Goal: Information Seeking & Learning: Learn about a topic

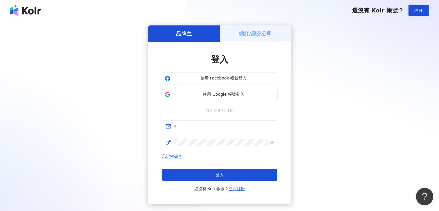
click at [226, 94] on span "使用 Google 帳號登入" at bounding box center [224, 95] width 102 height 6
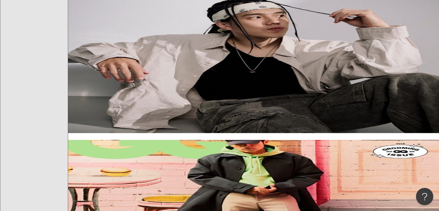
scroll to position [27, 0]
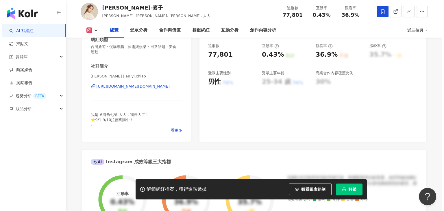
scroll to position [144, 0]
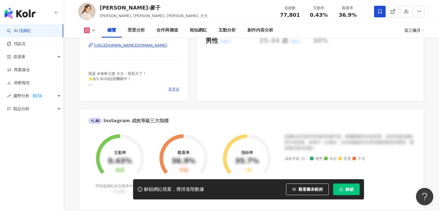
click at [176, 92] on span "看更多" at bounding box center [173, 89] width 11 height 5
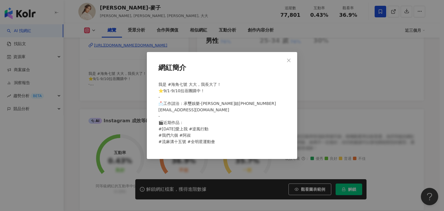
click at [177, 89] on span "我是 #海角七號 大大，我長大了！ ⭐️9/1-9/10拉蓓團購中！ - 📩工作請洽：承璽娛樂-瑛梓姐0977-115-771 sakura0701sakur…" at bounding box center [217, 113] width 118 height 62
click at [290, 60] on icon "close" at bounding box center [288, 60] width 5 height 5
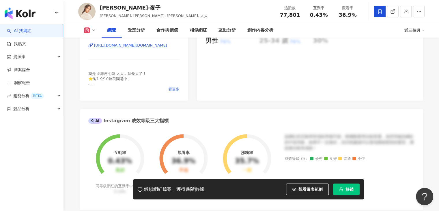
click at [173, 88] on span "看更多" at bounding box center [173, 89] width 11 height 5
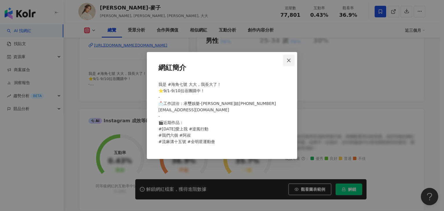
click at [285, 62] on span "Close" at bounding box center [289, 60] width 12 height 5
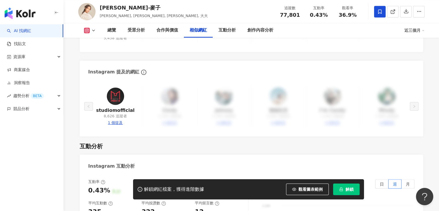
scroll to position [867, 0]
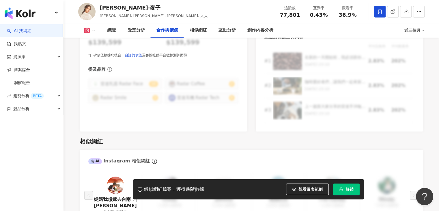
click at [245, 91] on div "圖文合作費用預估 $500 - $1,000 影音合作費用預估 $1,200 - $12,000 圖文口碑價值 $139,599 影音口碑價值 $139,59…" at bounding box center [164, 67] width 168 height 127
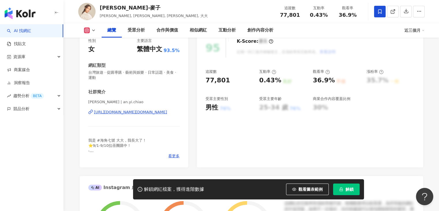
scroll to position [29, 0]
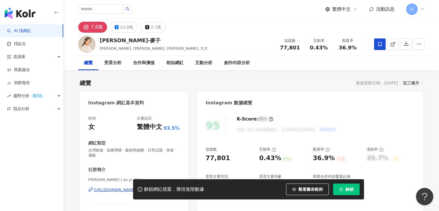
click at [355, 187] on button "解鎖" at bounding box center [346, 189] width 27 height 12
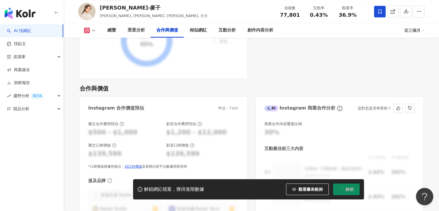
scroll to position [809, 0]
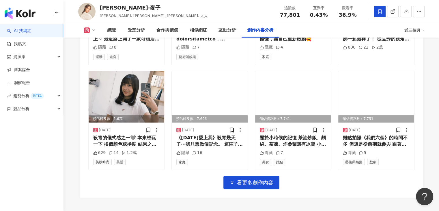
scroll to position [2051, 0]
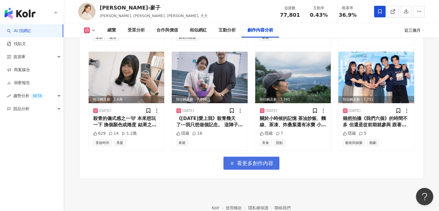
click at [244, 160] on span "看更多創作內容" at bounding box center [255, 163] width 36 height 6
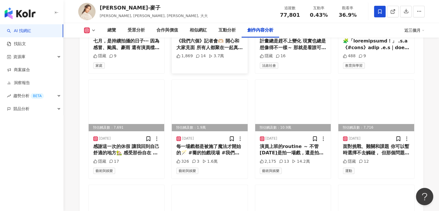
scroll to position [2311, 0]
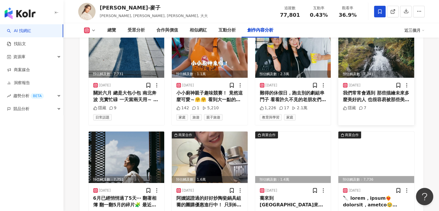
scroll to position [2427, 0]
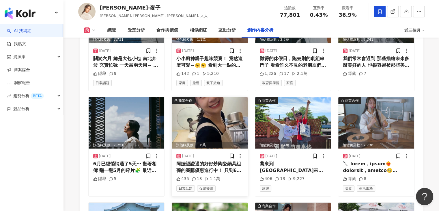
click at [229, 97] on img at bounding box center [210, 122] width 76 height 51
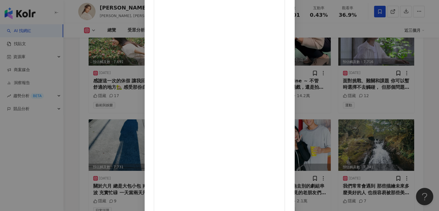
scroll to position [2225, 0]
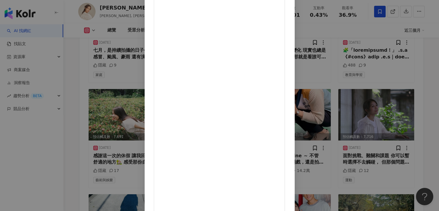
click at [83, 133] on div "安乙蕎-麥子 2025/6/4 阿嬤認證過的好好炒陶瓷鍋具組 蕎的團購優惠進行中！ 只到6/8～ 連結在主頁 快去下單唷～～ 🍳 @kakaii.living…" at bounding box center [219, 105] width 439 height 211
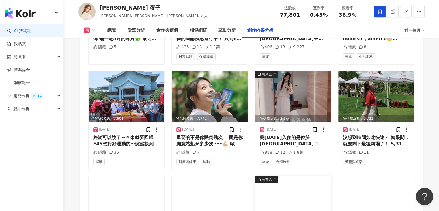
scroll to position [2514, 0]
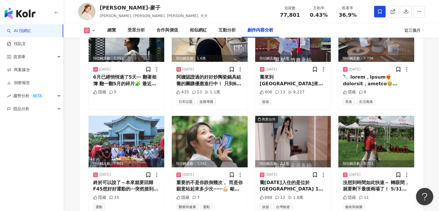
click at [297, 116] on img at bounding box center [293, 141] width 76 height 51
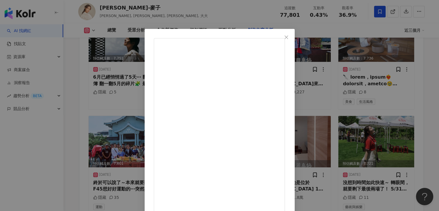
scroll to position [4, 0]
drag, startPoint x: 337, startPoint y: 38, endPoint x: 340, endPoint y: 50, distance: 11.9
click at [289, 38] on icon "close" at bounding box center [286, 37] width 5 height 5
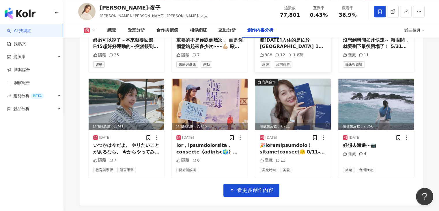
scroll to position [2658, 0]
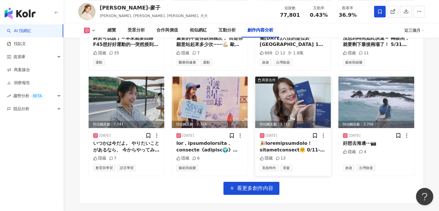
click at [305, 80] on img at bounding box center [293, 102] width 76 height 51
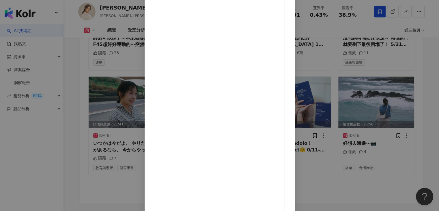
scroll to position [0, 0]
click at [350, 32] on div "安乙蕎-麥子 2025/5/19 隱藏 13 查看原始貼文" at bounding box center [219, 105] width 439 height 211
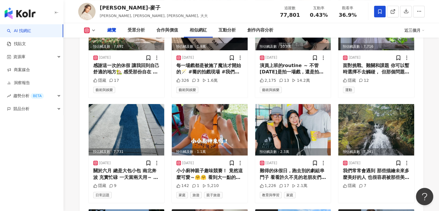
scroll to position [151, 0]
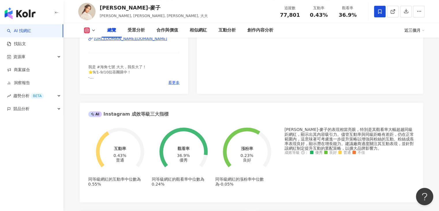
click at [338, 62] on div "90 K-Score : 優良 近期一到三個月積極發文，且漲粉率與互動率高。 查看說明 追蹤數 77,801 互動率 0.43% 普通 觀看率 36.9% 優…" at bounding box center [310, 26] width 226 height 135
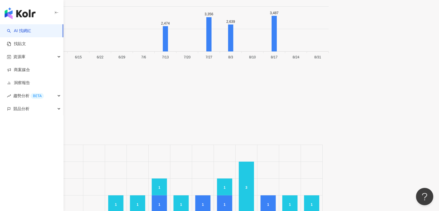
scroll to position [2063, 0]
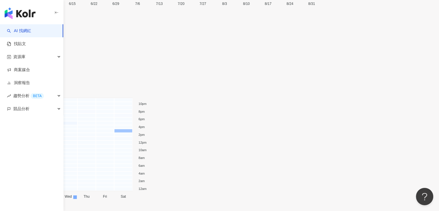
scroll to position [2378, 0]
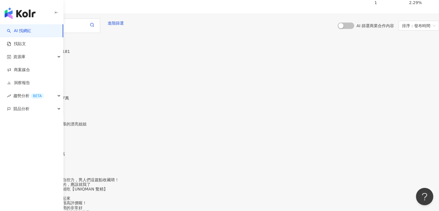
scroll to position [2698, 0]
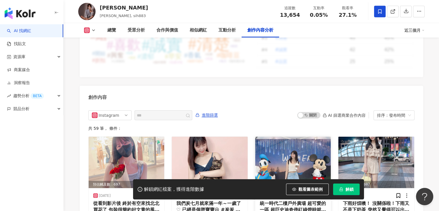
scroll to position [1805, 0]
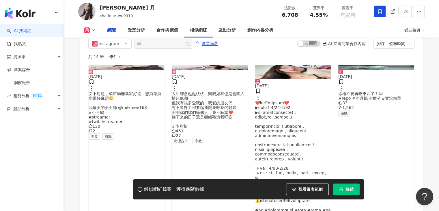
scroll to position [104, 0]
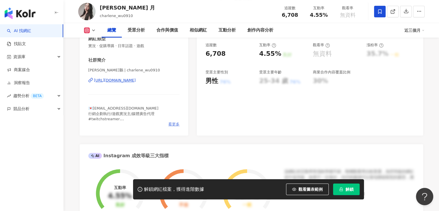
click at [172, 122] on span "看更多" at bounding box center [173, 124] width 11 height 5
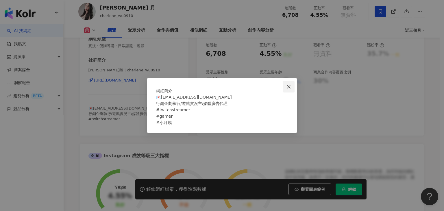
click at [290, 81] on button "Close" at bounding box center [289, 87] width 12 height 12
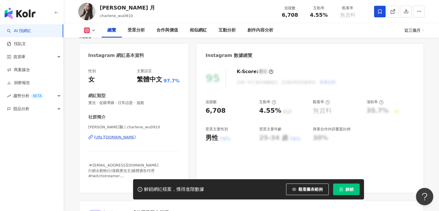
scroll to position [21, 0]
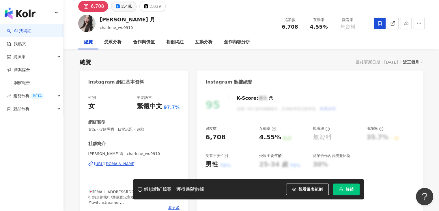
click at [125, 5] on div "2.4萬" at bounding box center [126, 6] width 10 height 8
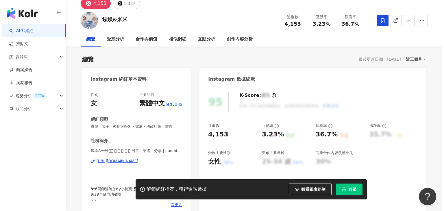
scroll to position [87, 0]
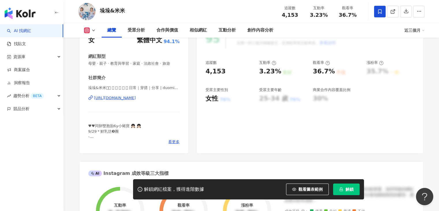
drag, startPoint x: 166, startPoint y: 99, endPoint x: 169, endPoint y: 102, distance: 4.1
click at [169, 102] on div "垛垛&米米𖨆𖨆 𝙩 𝙬 𝙞 𝙣 𝙨 日常｜穿搭｜分享 | duomi_twinsbaby https://www.instagram.com/duomi_tw…" at bounding box center [134, 102] width 92 height 34
click at [173, 142] on span "看更多" at bounding box center [173, 141] width 11 height 5
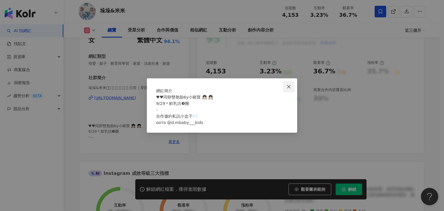
click at [290, 84] on icon "close" at bounding box center [288, 86] width 5 height 5
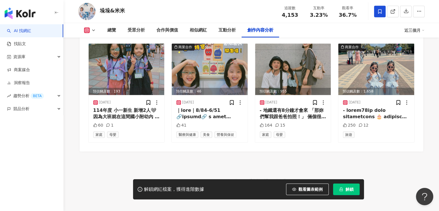
scroll to position [1788, 0]
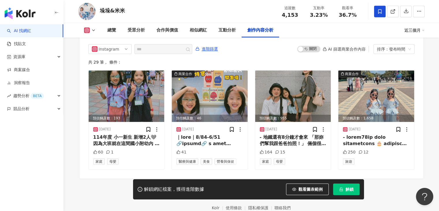
click at [95, 30] on icon at bounding box center [93, 30] width 5 height 5
click at [140, 60] on div "共 29 筆 ， 條件：" at bounding box center [251, 62] width 326 height 5
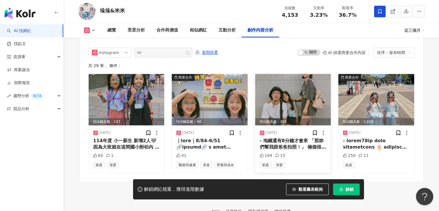
scroll to position [1786, 0]
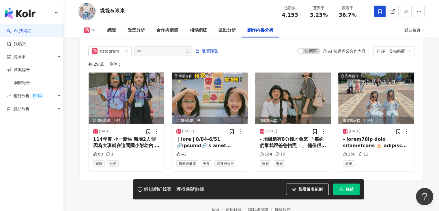
drag, startPoint x: 387, startPoint y: 141, endPoint x: 425, endPoint y: 92, distance: 61.7
click at [365, 142] on div at bounding box center [376, 142] width 67 height 13
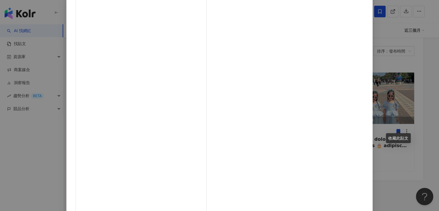
scroll to position [0, 0]
drag, startPoint x: 234, startPoint y: 75, endPoint x: 261, endPoint y: 77, distance: 26.3
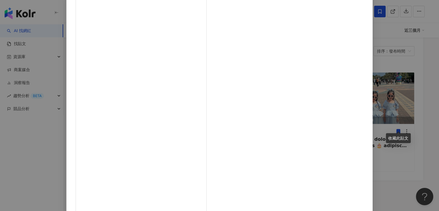
click at [377, 162] on div "垛垛&米米 2025/7/4 250 12 查看原始貼文" at bounding box center [219, 105] width 439 height 211
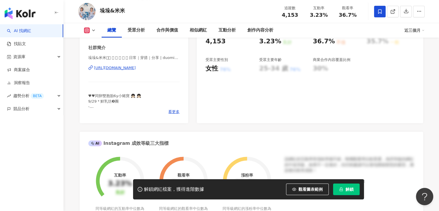
scroll to position [81, 0]
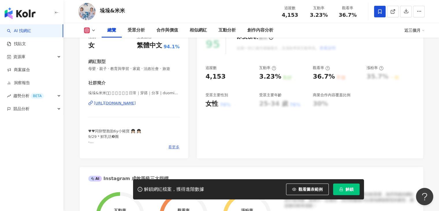
click at [172, 148] on span "看更多" at bounding box center [173, 146] width 11 height 5
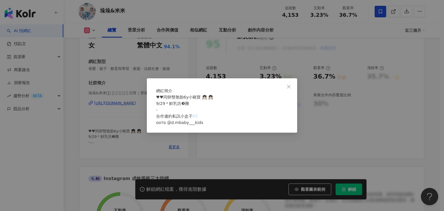
click at [267, 78] on div "網紅簡介 ♥︎♥︎同卵雙胞胎6y小豬寶 👧🏻 👧🏻 9/29＊鮮乳坊❸團 - 合作邀約私訊小盒子✉️ ᴏᴏᴛᴅ @d.mbaby___kids" at bounding box center [222, 105] width 150 height 54
click at [290, 84] on icon "close" at bounding box center [288, 86] width 5 height 5
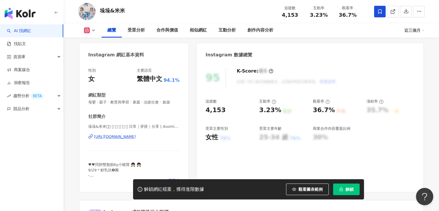
scroll to position [0, 0]
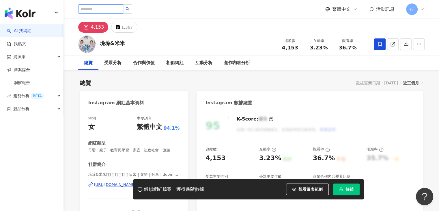
click at [119, 10] on input "search" at bounding box center [100, 8] width 45 height 9
paste input "****"
type input "****"
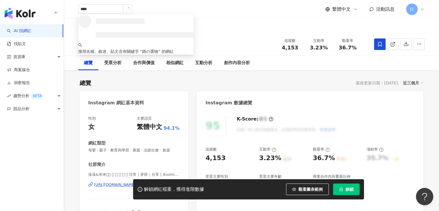
click at [152, 13] on div "媽の選物 **** 搜尋名稱、敘述、貼文含有關鍵字 “ 媽の選物 ” 的網紅 繁體中文 活動訊息 行" at bounding box center [251, 9] width 347 height 18
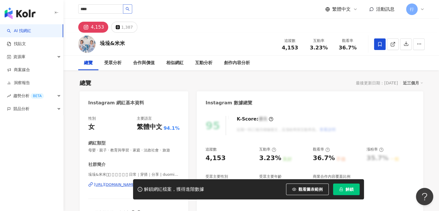
click at [132, 10] on button "button" at bounding box center [127, 8] width 9 height 9
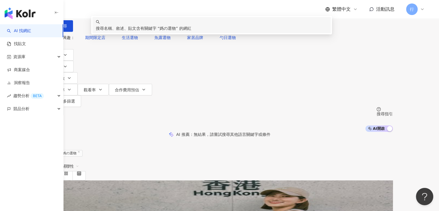
click at [132, 132] on div "AI 推薦 ： 無結果，請嘗試搜尋其他語言關鍵字或條件" at bounding box center [220, 134] width 370 height 5
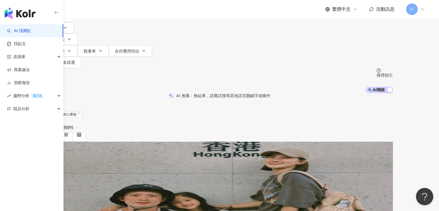
scroll to position [87, 0]
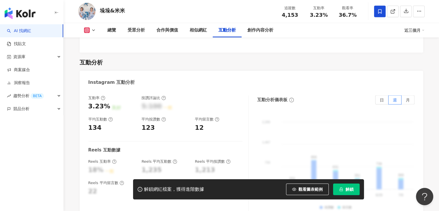
scroll to position [1006, 0]
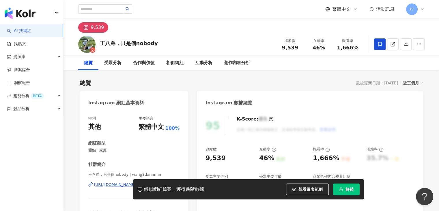
click at [222, 23] on div "9,539" at bounding box center [252, 26] width 370 height 14
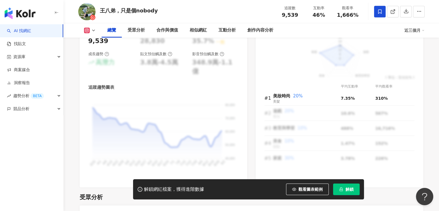
scroll to position [294, 0]
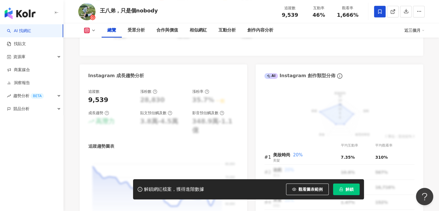
click at [94, 31] on icon at bounding box center [93, 30] width 5 height 5
click at [147, 48] on div "互動率 46% 良好 同等級網紅的互動率中位數為 0.19% 觀看率 1,666% 不佳 同等級網紅的觀看率中位數為 35.5% 漲粉率 35.7% 一般 同…" at bounding box center [252, 15] width 344 height 82
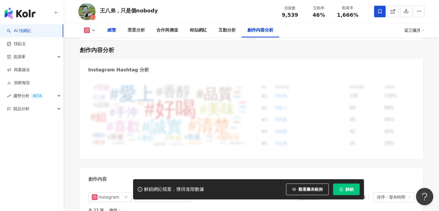
scroll to position [1533, 0]
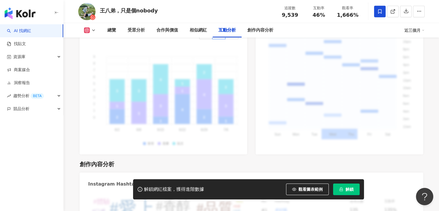
click at [95, 29] on icon at bounding box center [93, 30] width 5 height 5
click at [195, 64] on div "9 9 8 8 7 7 6 6 5 5 4 4 3 3 2 2 1 1 0 0 2 1 4 2 1 1 1 2 1 3 1 2 1 3 3 1 4 3 2 3…" at bounding box center [163, 97] width 150 height 98
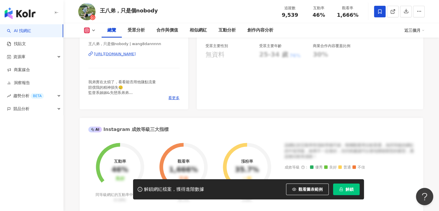
scroll to position [88, 0]
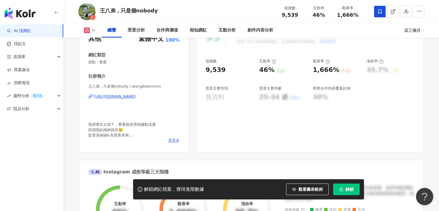
click at [175, 139] on span "看更多" at bounding box center [173, 140] width 11 height 5
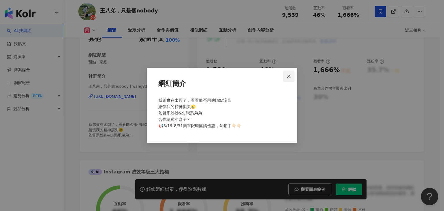
click at [288, 75] on icon "close" at bounding box center [288, 76] width 5 height 5
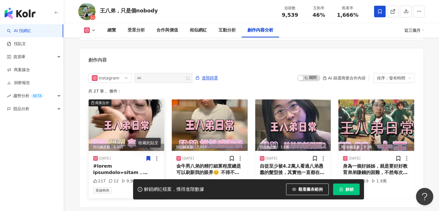
scroll to position [1800, 0]
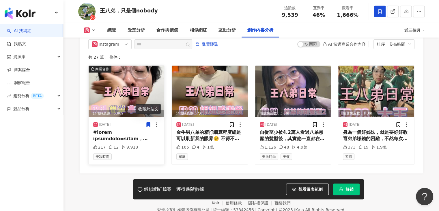
click at [104, 134] on div at bounding box center [126, 135] width 67 height 13
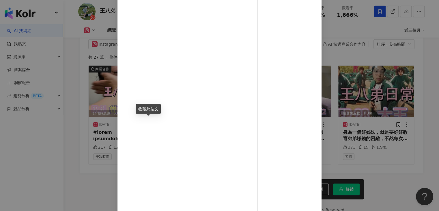
scroll to position [49, 0]
click at [384, 127] on div "王八弟，只是個nobody 2025/8/19 217 12 9,918 查看原始貼文" at bounding box center [219, 105] width 439 height 211
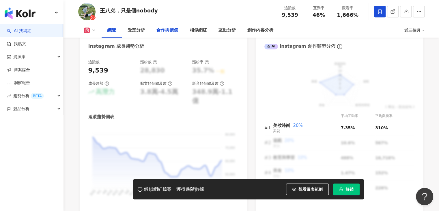
scroll to position [290, 0]
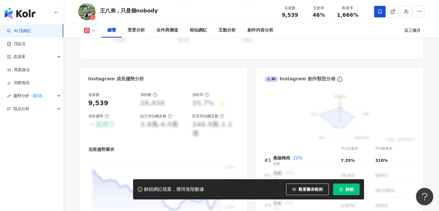
click at [20, 29] on link "AI 找網紅" at bounding box center [19, 31] width 24 height 6
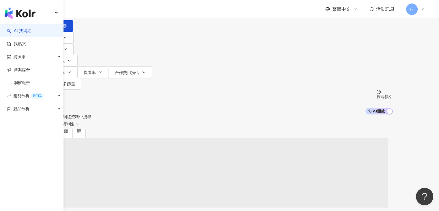
click at [131, 11] on input "search" at bounding box center [107, 5] width 47 height 11
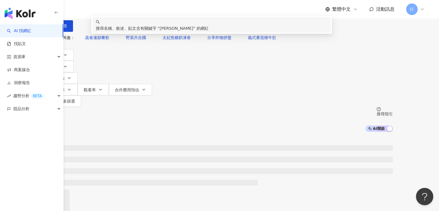
click at [208, 28] on div "不分平台 **** 台灣 搜尋 keyword 搜尋名稱、敘述、貼文含有關鍵字 “ 野菜露露 ” 的網紅" at bounding box center [220, 16] width 347 height 32
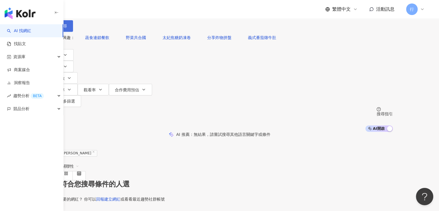
click at [73, 32] on button "搜尋" at bounding box center [60, 26] width 27 height 12
click at [131, 11] on input "****" at bounding box center [107, 5] width 47 height 11
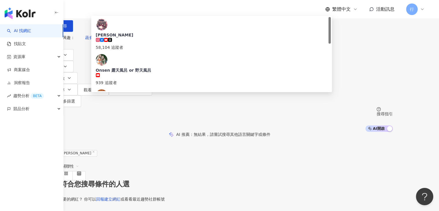
click at [131, 11] on input "**" at bounding box center [107, 5] width 47 height 11
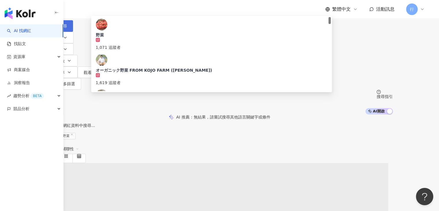
type input "**"
click at [57, 28] on icon "button" at bounding box center [55, 26] width 4 height 4
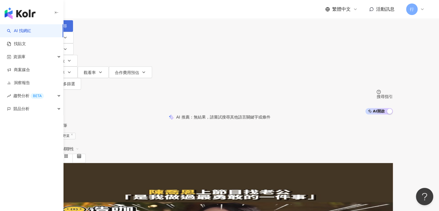
click at [73, 32] on button "搜尋" at bounding box center [60, 26] width 27 height 12
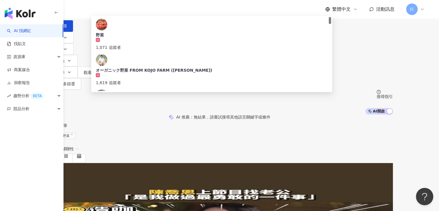
click at [131, 11] on input "**" at bounding box center [107, 5] width 47 height 11
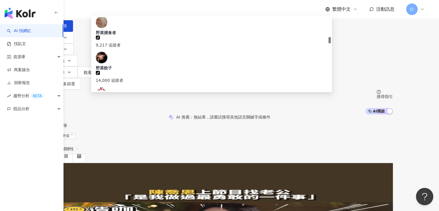
scroll to position [289, 0]
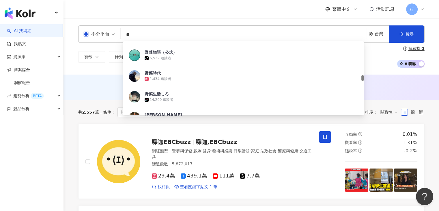
scroll to position [491, 0]
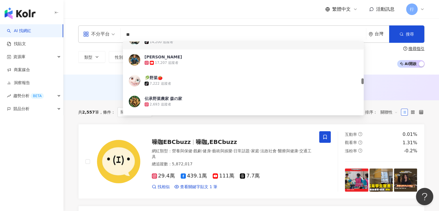
click at [207, 33] on input "**" at bounding box center [243, 34] width 241 height 11
type input "****"
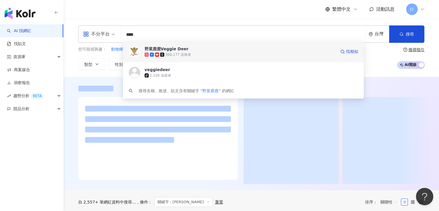
click at [201, 47] on span "野菜鹿鹿Veggie Deer" at bounding box center [241, 49] width 192 height 6
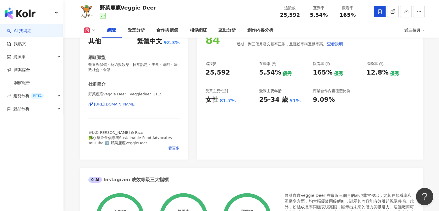
scroll to position [116, 0]
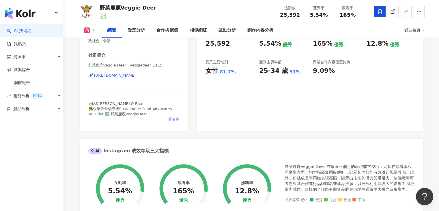
click at [178, 118] on span "看更多" at bounding box center [173, 119] width 11 height 5
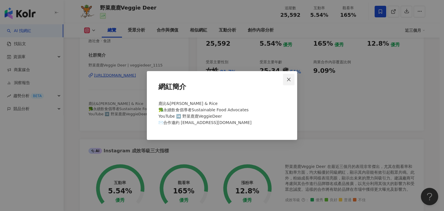
click at [292, 79] on span "Close" at bounding box center [289, 79] width 12 height 5
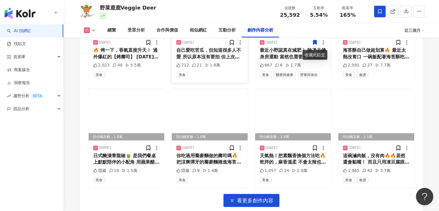
scroll to position [1820, 0]
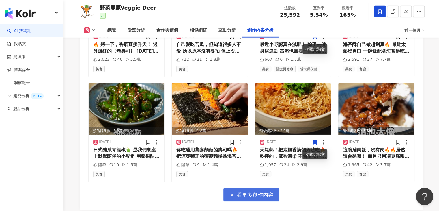
click at [269, 194] on span "看更多創作內容" at bounding box center [255, 195] width 36 height 6
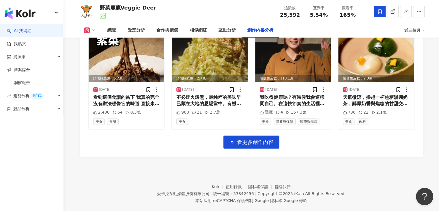
scroll to position [2199, 0]
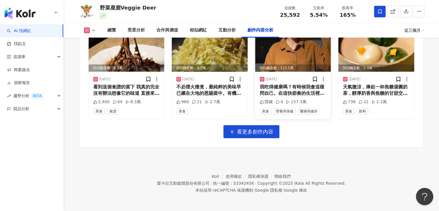
click at [302, 93] on div "我吃得健康嗎？有時候我會這樣問自己。在這快節奏的生活裡，我們都希望能找回那點屬於自己的慢活時光～ 最近我們試了桂格的免浸泡！免洗！超纖穀飯系列，真心覺得既簡單…" at bounding box center [293, 90] width 67 height 13
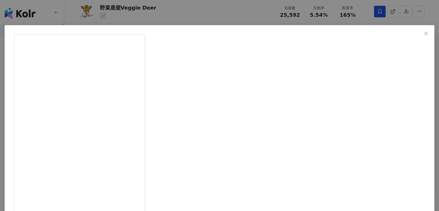
scroll to position [0, 0]
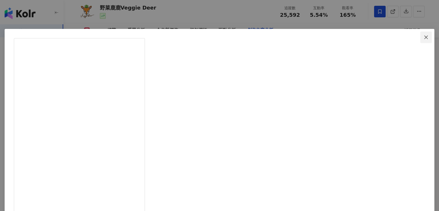
click at [421, 36] on span "Close" at bounding box center [427, 37] width 12 height 5
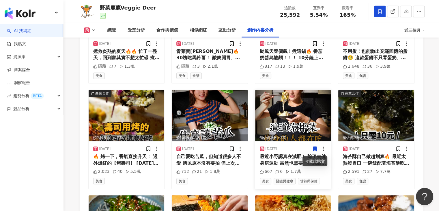
scroll to position [1564, 0]
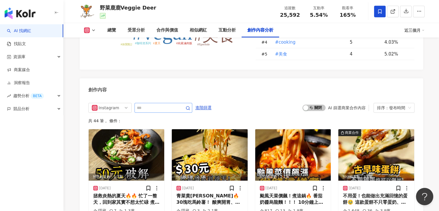
click at [166, 113] on span at bounding box center [164, 108] width 58 height 10
type input "*"
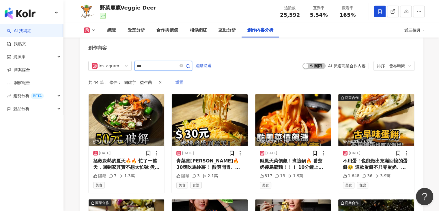
scroll to position [1601, 0]
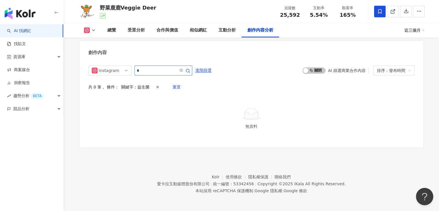
type input "*"
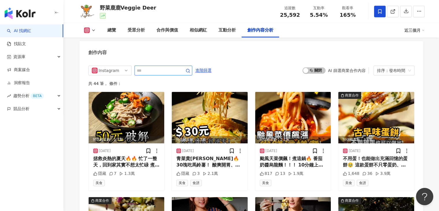
scroll to position [1606, 0]
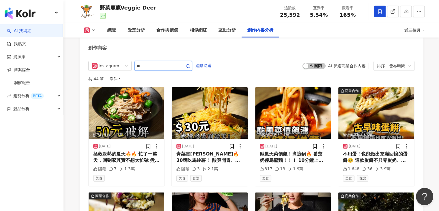
type input "*"
type input "**"
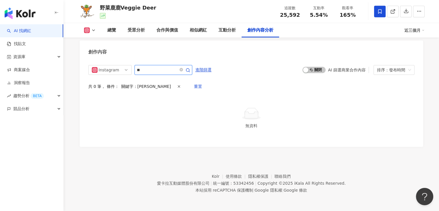
scroll to position [1601, 0]
click at [126, 74] on span "Instagram" at bounding box center [110, 70] width 36 height 9
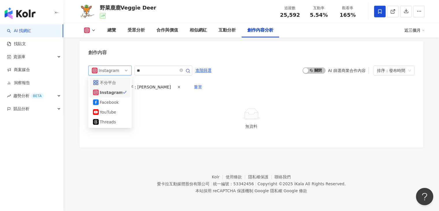
click at [118, 83] on div "不分平台" at bounding box center [109, 82] width 19 height 6
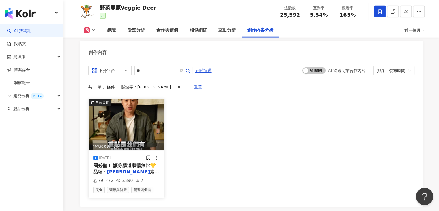
drag, startPoint x: 134, startPoint y: 165, endPoint x: 128, endPoint y: 168, distance: 6.9
click at [128, 168] on span "國必備！ 讓你腸道順暢無比💛 品項：" at bounding box center [124, 169] width 63 height 12
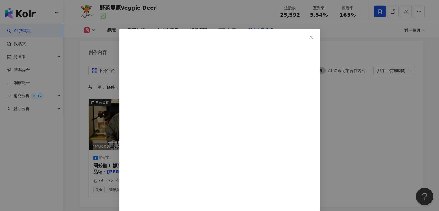
drag, startPoint x: 264, startPoint y: 84, endPoint x: 231, endPoint y: 77, distance: 32.8
drag, startPoint x: 280, startPoint y: 97, endPoint x: 229, endPoint y: 75, distance: 55.0
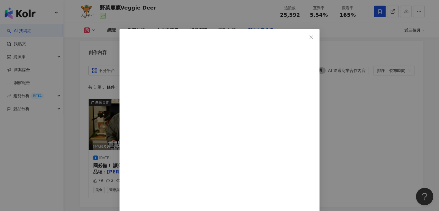
copy div "https://line.me/ti/g2/1AG_ZqA12YisF9e9wlaKXbZEzUkxCQ9MiEJR4Q?utm_source=invitat…"
click at [317, 38] on span "Close" at bounding box center [312, 37] width 12 height 5
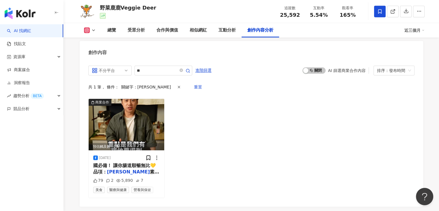
click at [88, 12] on img at bounding box center [86, 11] width 17 height 17
drag, startPoint x: 129, startPoint y: 19, endPoint x: 108, endPoint y: 20, distance: 21.1
click at [129, 20] on div "野菜鹿鹿Veggie Deer 追蹤數 25,592 互動率 5.54% 觀看率 165%" at bounding box center [252, 11] width 370 height 23
click at [105, 20] on div "野菜鹿鹿Veggie Deer 追蹤數 25,592 互動率 5.54% 觀看率 165%" at bounding box center [252, 11] width 370 height 23
click at [92, 36] on div "總覽 受眾分析 合作與價值 相似網紅 互動分析 創作內容分析 近三個月" at bounding box center [251, 30] width 347 height 14
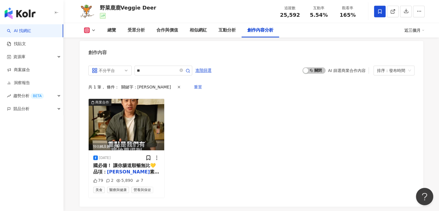
click at [95, 32] on icon at bounding box center [93, 30] width 5 height 5
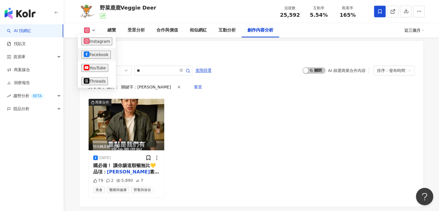
click at [99, 53] on button "Facebook" at bounding box center [95, 55] width 29 height 8
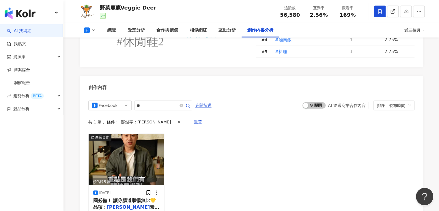
scroll to position [1349, 0]
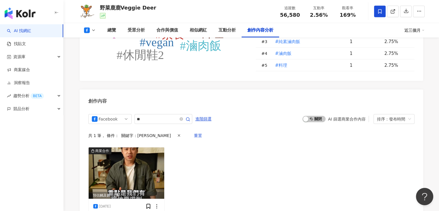
click at [95, 31] on icon at bounding box center [93, 30] width 5 height 5
click at [121, 54] on div "#素食 #vegan #純素滷肉飯 #滷肉飯 #料理 #瞬變鞋 #休閒鞋2 #XpreSole No. Hashtag 使用次數 互動率 # 1 #素食 1 …" at bounding box center [252, 40] width 344 height 82
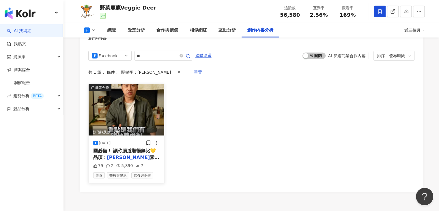
scroll to position [1437, 0]
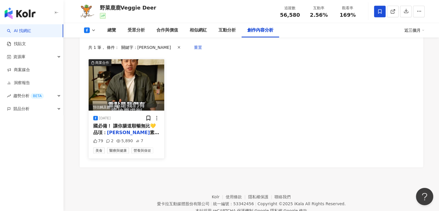
drag, startPoint x: 146, startPoint y: 110, endPoint x: 138, endPoint y: 103, distance: 10.3
drag, startPoint x: 136, startPoint y: 105, endPoint x: 132, endPoint y: 106, distance: 4.4
click at [132, 123] on span "國必備！ 讓你腸道順暢無比💛 品項：" at bounding box center [124, 129] width 63 height 12
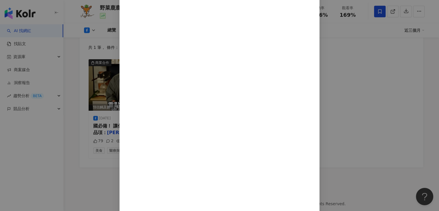
scroll to position [190, 0]
click at [379, 75] on div "野菜鹿鹿Veggie Deer 2025/2/21 2/17-2/23｜超讚益生菌團購！！ 趕快加入我們的line社群就可以購買啦：https://line.…" at bounding box center [219, 105] width 439 height 211
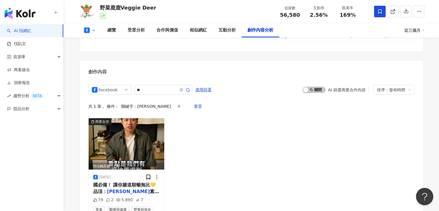
scroll to position [1437, 0]
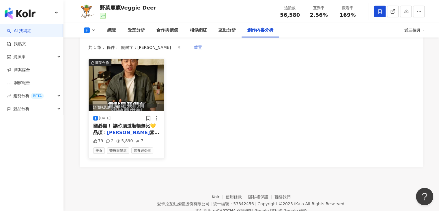
click at [123, 130] on span "素益菌（一盒/30包） 團購價：超" at bounding box center [126, 136] width 66 height 12
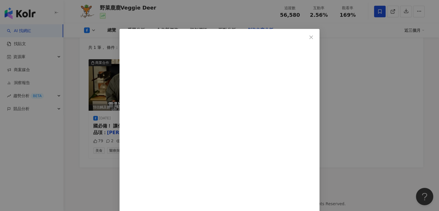
scroll to position [124, 0]
click at [371, 88] on div "野菜鹿鹿Veggie Deer 2025/2/21 2/17-2/23｜超讚益生菌團購！！ 趕快加入我們的line社群就可以購買啦：https://line.…" at bounding box center [219, 105] width 439 height 211
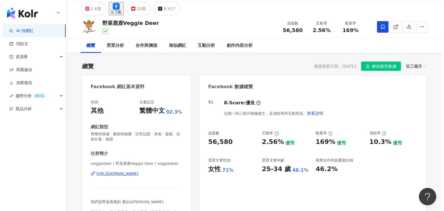
scroll to position [0, 0]
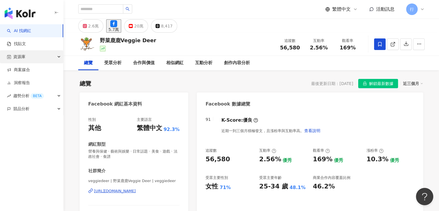
click at [59, 57] on icon "button" at bounding box center [59, 57] width 3 height 0
click at [59, 56] on icon "button" at bounding box center [59, 56] width 3 height 0
click at [27, 70] on link "商案媒合" at bounding box center [18, 70] width 23 height 6
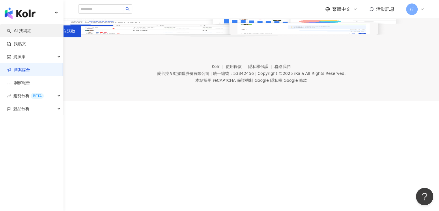
click at [23, 34] on link "AI 找網紅" at bounding box center [19, 31] width 24 height 6
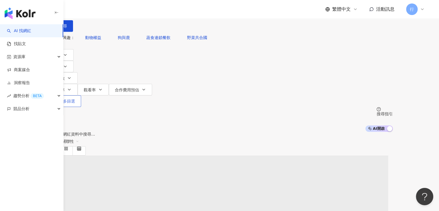
click at [75, 99] on span "更多篩選" at bounding box center [67, 101] width 16 height 5
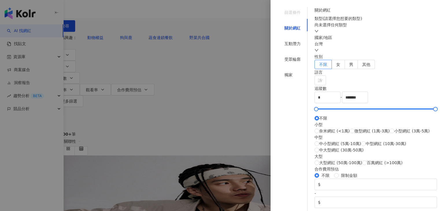
click at [347, 34] on div "尚未選擇任何類型" at bounding box center [375, 28] width 123 height 13
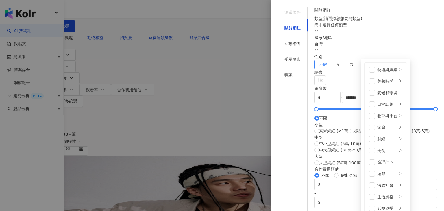
click at [350, 28] on div "尚未選擇任何類型" at bounding box center [375, 25] width 123 height 6
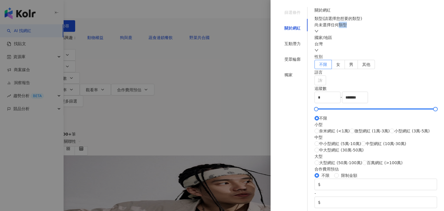
click at [350, 28] on div "尚未選擇任何類型" at bounding box center [375, 25] width 123 height 6
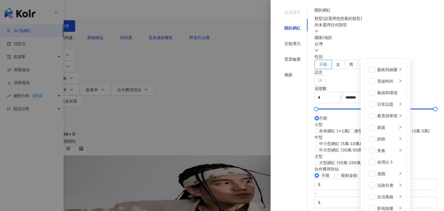
click at [390, 22] on div "類型 ( 請選擇您想要的類型 )" at bounding box center [375, 18] width 123 height 6
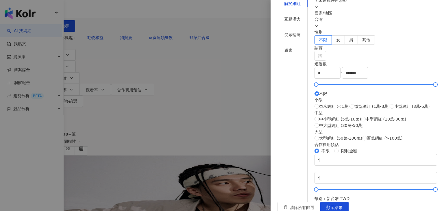
scroll to position [87, 0]
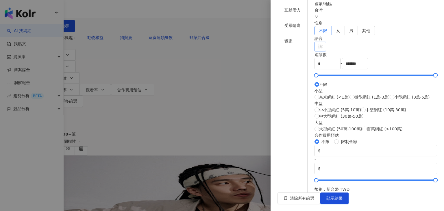
click at [319, 49] on div at bounding box center [317, 46] width 3 height 4
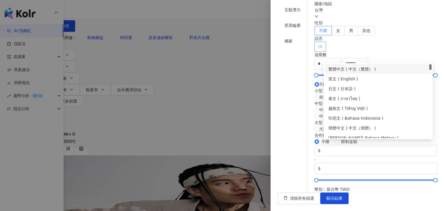
click at [367, 50] on div "語言 請選擇或搜尋" at bounding box center [375, 43] width 123 height 16
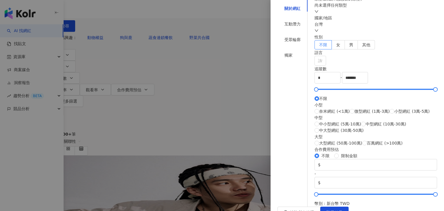
scroll to position [0, 0]
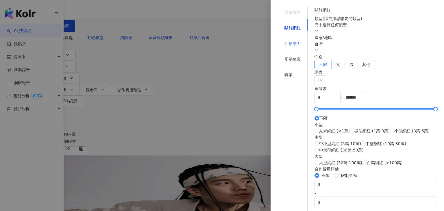
click at [295, 38] on div "互動潛力" at bounding box center [292, 43] width 30 height 11
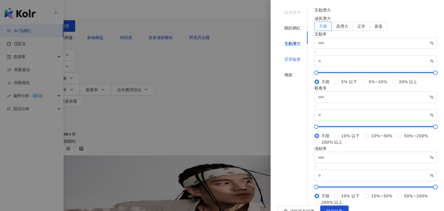
click at [294, 54] on div "受眾輪廓" at bounding box center [292, 59] width 30 height 11
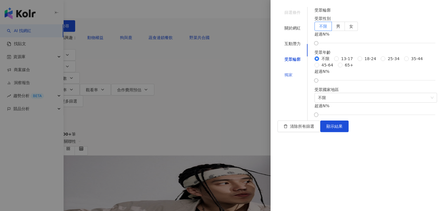
click at [296, 69] on div "獨家" at bounding box center [292, 74] width 30 height 11
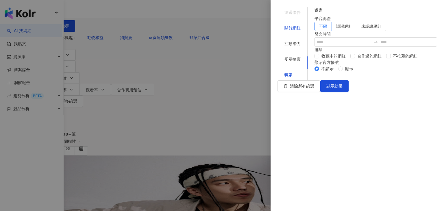
click at [288, 25] on div "關於網紅" at bounding box center [292, 28] width 16 height 6
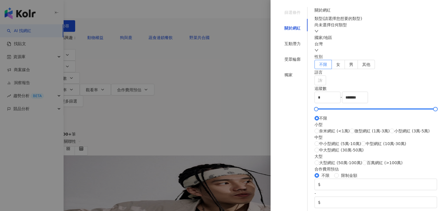
click at [230, 78] on div at bounding box center [222, 105] width 444 height 211
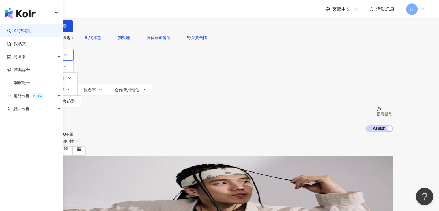
click at [74, 61] on button "類型" at bounding box center [60, 55] width 27 height 12
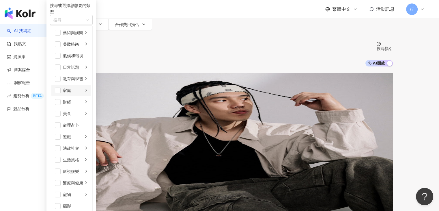
scroll to position [87, 0]
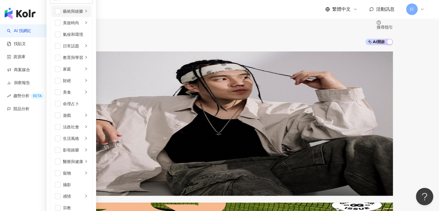
click at [88, 13] on icon "right" at bounding box center [85, 10] width 3 height 3
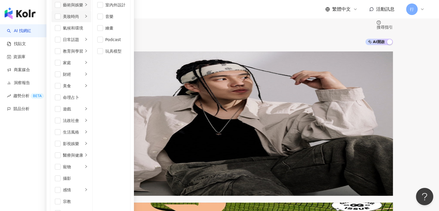
click at [91, 22] on li "美妝時尚" at bounding box center [71, 17] width 40 height 12
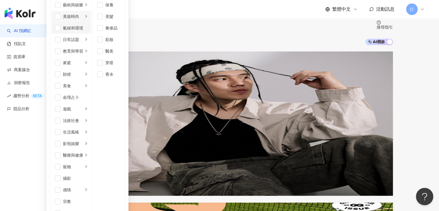
click at [88, 31] on div "氣候和環境" at bounding box center [75, 28] width 25 height 6
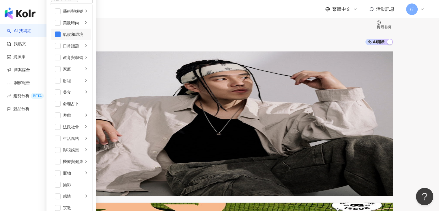
click at [91, 40] on li "氣候和環境" at bounding box center [71, 35] width 40 height 12
click at [88, 47] on icon "right" at bounding box center [85, 45] width 3 height 3
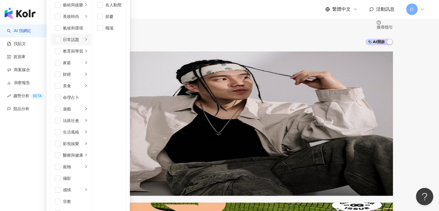
click at [91, 45] on li "日常話題" at bounding box center [71, 40] width 40 height 12
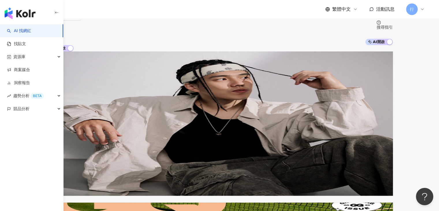
click at [273, 45] on div "AI 開啟 AI 關閉" at bounding box center [220, 48] width 347 height 6
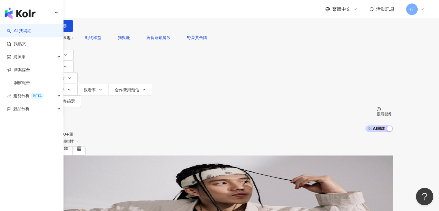
click at [131, 11] on input "search" at bounding box center [107, 5] width 47 height 11
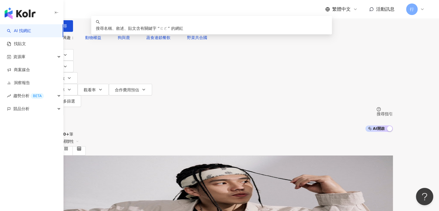
type input "*"
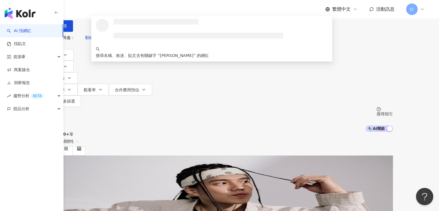
type input "*"
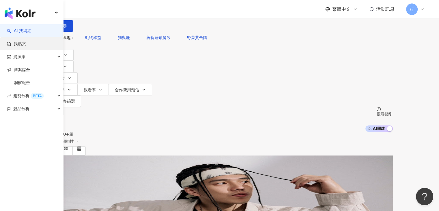
click at [25, 41] on link "找貼文" at bounding box center [16, 44] width 19 height 6
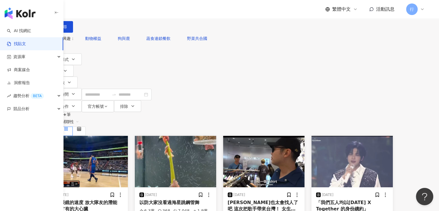
click at [136, 12] on input "search" at bounding box center [110, 6] width 53 height 12
click at [78, 77] on button "追蹤數" at bounding box center [62, 83] width 31 height 12
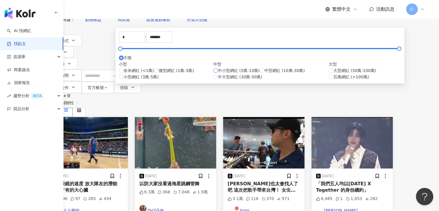
scroll to position [29, 0]
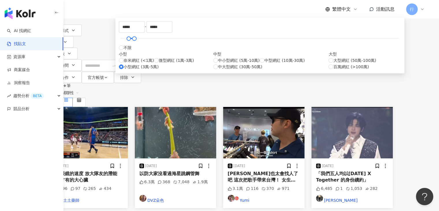
type input "*****"
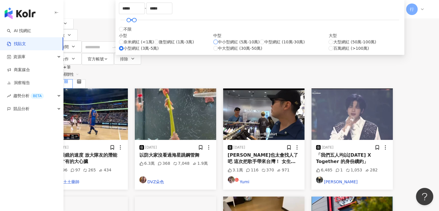
scroll to position [58, 0]
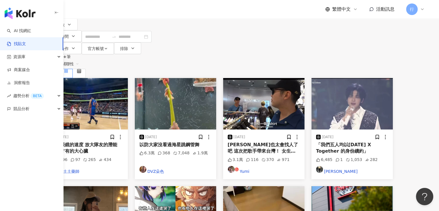
click at [133, 54] on div "共 1,000+ 筆 排序： 關聯性" at bounding box center [220, 66] width 347 height 24
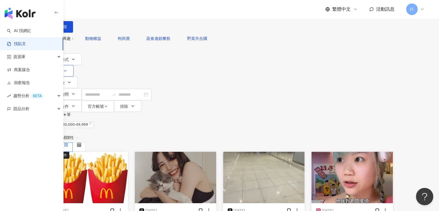
click at [74, 65] on button "類型" at bounding box center [60, 71] width 27 height 12
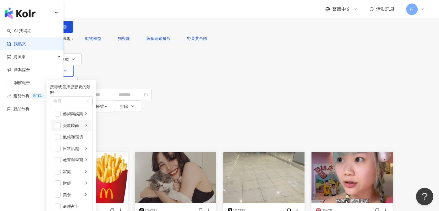
click at [83, 126] on div "美妝時尚" at bounding box center [73, 125] width 20 height 6
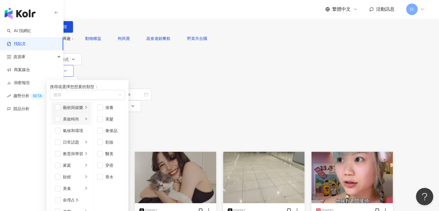
click at [83, 111] on div "藝術與娛樂" at bounding box center [73, 107] width 20 height 6
click at [82, 65] on button "內容形式" at bounding box center [64, 59] width 35 height 12
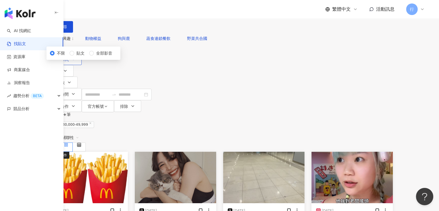
click at [82, 65] on button "內容形式" at bounding box center [64, 59] width 35 height 12
click at [61, 69] on span "類型" at bounding box center [57, 71] width 8 height 5
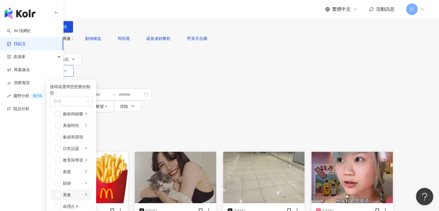
scroll to position [144, 0]
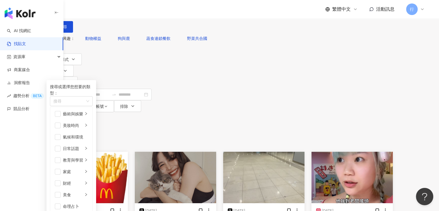
click at [290, 73] on div "不分平台 台灣 搜尋 您可能感興趣： 動物權益 狗與鹿 蔬食連鎖餐飲 野菜共合國 搜尋指引 內容形式 類型 搜尋或選擇您想要的類型： 搜尋 藝術與娛樂 美妝時…" at bounding box center [219, 56] width 439 height 112
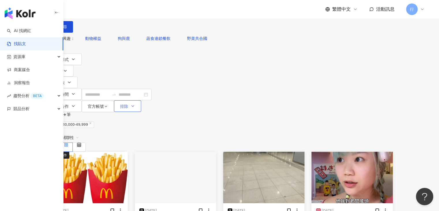
click at [141, 100] on button "排除" at bounding box center [127, 106] width 27 height 12
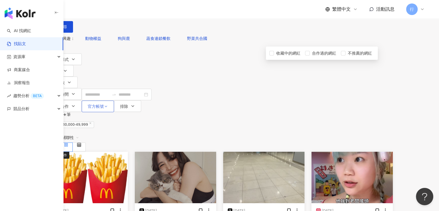
click at [108, 104] on icon "button" at bounding box center [106, 106] width 4 height 4
click at [254, 55] on div "不分平台 台灣 搜尋 您可能感興趣： 動物權益 狗與鹿 蔬食連鎖餐飲 野菜共合國 搜尋指引 內容形式 類型 追蹤數 發文時間 商業合作 官方帳號 排除 ***…" at bounding box center [220, 56] width 370 height 112
click at [104, 104] on span "官方帳號" at bounding box center [96, 106] width 16 height 5
click at [261, 53] on div "不分平台 台灣 搜尋 您可能感興趣： 動物權益 狗與鹿 蔬食連鎖餐飲 野菜共合國 搜尋指引 內容形式 類型 追蹤數 發文時間 商業合作 官方帳號 排除 ***…" at bounding box center [220, 56] width 370 height 112
click at [76, 104] on icon "button" at bounding box center [73, 106] width 5 height 5
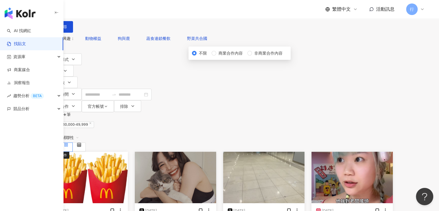
click at [241, 44] on div "您可能感興趣： 動物權益 狗與鹿 蔬食連鎖餐飲 野菜共合國" at bounding box center [220, 39] width 347 height 12
click at [82, 88] on button "發文時間" at bounding box center [64, 94] width 35 height 12
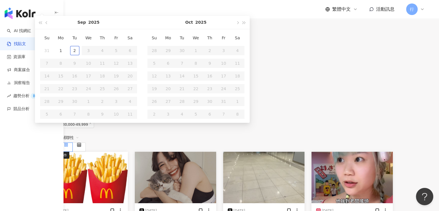
click at [82, 88] on button "發文時間" at bounding box center [64, 94] width 35 height 12
click at [205, 53] on div "不分平台 台灣 搜尋 您可能感興趣： 動物權益 狗與鹿 蔬食連鎖餐飲 野菜共合國 搜尋指引 內容形式 類型 追蹤數 發文時間 Sep 2025 Su Mo T…" at bounding box center [220, 56] width 370 height 112
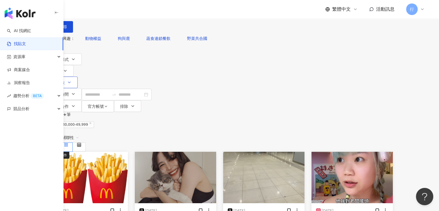
click at [78, 77] on button "追蹤數" at bounding box center [62, 83] width 31 height 12
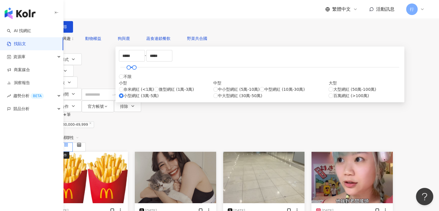
click at [211, 53] on div "不分平台 台灣 搜尋 您可能感興趣： 動物權益 狗與鹿 蔬食連鎖餐飲 野菜共合國 搜尋指引 內容形式 類型 追蹤數 發文時間 Sep 2025 Su Mo T…" at bounding box center [220, 56] width 370 height 112
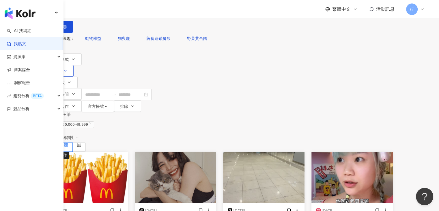
click at [68, 68] on icon "button" at bounding box center [65, 70] width 5 height 5
click at [207, 45] on div "不分平台 台灣 搜尋 您可能感興趣： 動物權益 狗與鹿 蔬食連鎖餐飲 野菜共合國 搜尋指引 內容形式 類型 搜尋或選擇您想要的類型： 搜尋 藝術與娛樂 美妝時…" at bounding box center [220, 56] width 370 height 112
click at [76, 62] on icon "button" at bounding box center [73, 59] width 5 height 5
click at [136, 12] on input "search" at bounding box center [110, 6] width 53 height 12
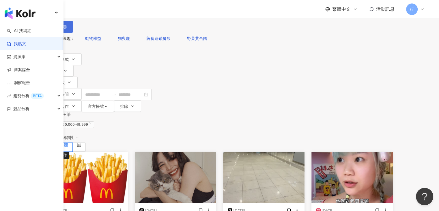
click at [73, 29] on button "搜尋" at bounding box center [60, 27] width 27 height 12
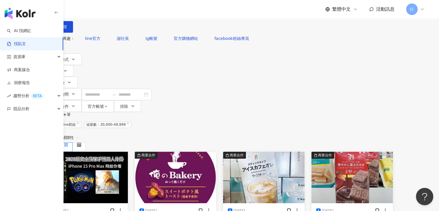
click at [127, 12] on input "******" at bounding box center [110, 6] width 53 height 12
click at [126, 12] on input "******" at bounding box center [110, 6] width 53 height 12
click at [74, 67] on button "類型" at bounding box center [60, 71] width 27 height 12
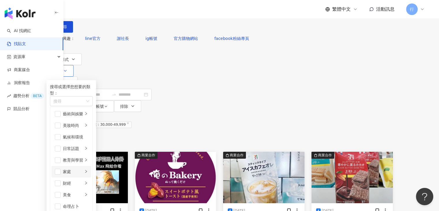
scroll to position [116, 0]
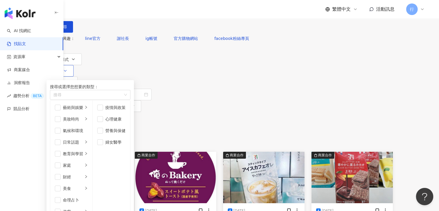
click at [83, 162] on div "家庭" at bounding box center [73, 165] width 20 height 6
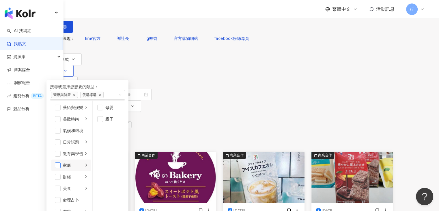
click at [61, 162] on span "button" at bounding box center [58, 165] width 6 height 6
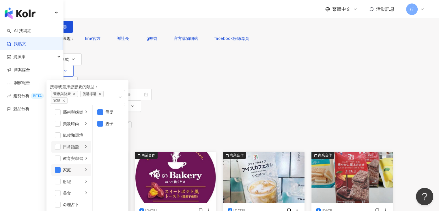
click at [83, 144] on div "日常話題" at bounding box center [73, 147] width 20 height 6
click at [88, 145] on icon "right" at bounding box center [85, 146] width 3 height 3
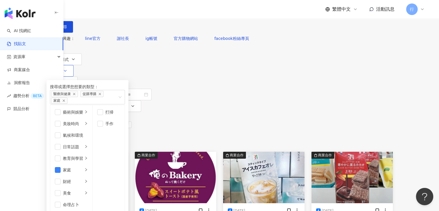
scroll to position [200, 0]
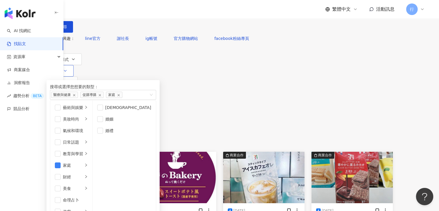
scroll to position [84, 0]
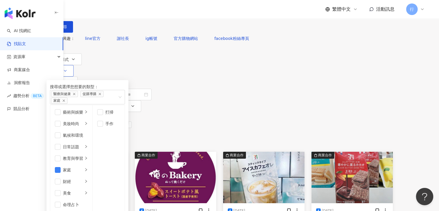
click at [83, 190] on div "美食" at bounding box center [73, 193] width 20 height 6
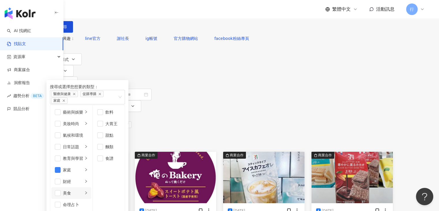
click at [280, 112] on div "共 1,000+ 筆 條件 ： 關鍵字：line群組 追蹤數：30,000-49,999 重置 排序： 關聯性" at bounding box center [220, 132] width 347 height 40
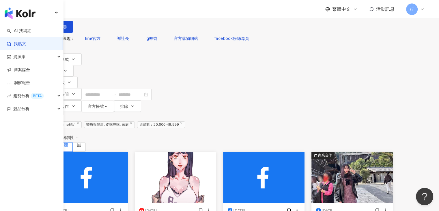
click at [135, 121] on span "醫療與健康, 促購導購, 家庭" at bounding box center [109, 124] width 51 height 7
click at [185, 112] on div "共 103 筆 條件 ： 關鍵字：line群組 醫療與健康, 促購導購, 家庭 追蹤數：30,000-49,999 重置 排序： 關聯性" at bounding box center [220, 132] width 347 height 40
click at [135, 121] on span "醫療與健康, 促購導購, 家庭" at bounding box center [109, 124] width 51 height 7
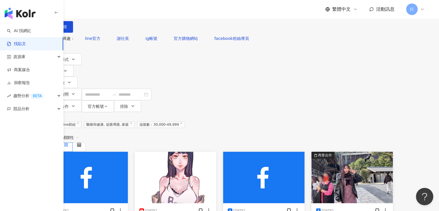
click at [135, 121] on span "醫療與健康, 促購導購, 家庭" at bounding box center [109, 124] width 51 height 7
click at [133, 122] on icon at bounding box center [131, 123] width 3 height 3
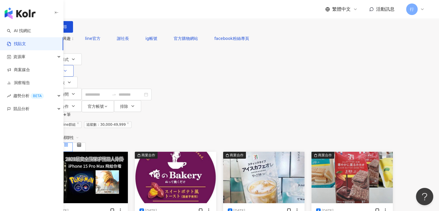
click at [74, 65] on button "類型" at bounding box center [60, 71] width 27 height 12
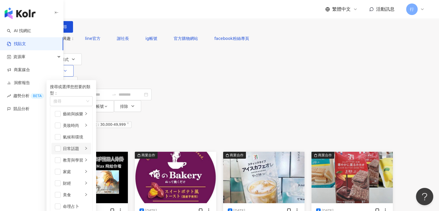
scroll to position [116, 0]
click at [61, 169] on span "button" at bounding box center [58, 172] width 6 height 6
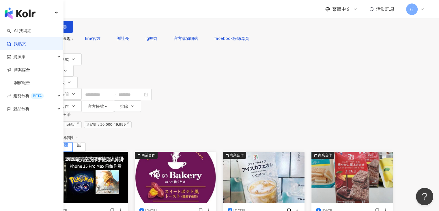
click at [289, 112] on div "共 1,000+ 筆 條件 ： 關鍵字：line群組 追蹤數：30,000-49,999 重置 排序： 關聯性" at bounding box center [220, 132] width 347 height 40
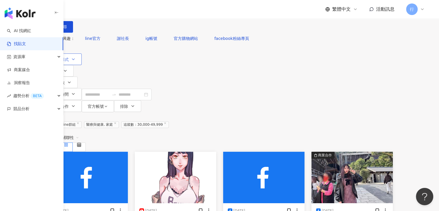
click at [82, 65] on button "內容形式" at bounding box center [64, 59] width 35 height 12
click at [76, 92] on icon "button" at bounding box center [73, 94] width 5 height 5
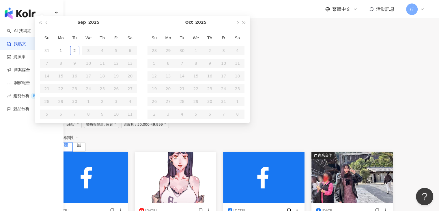
click at [76, 92] on icon "button" at bounding box center [73, 94] width 5 height 5
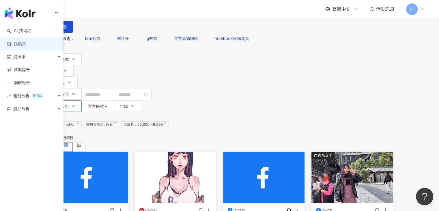
click at [82, 100] on button "商業合作" at bounding box center [64, 106] width 35 height 12
click at [104, 104] on span "官方帳號" at bounding box center [96, 106] width 16 height 5
click at [141, 100] on button "排除" at bounding box center [127, 106] width 27 height 12
click at [343, 65] on div "內容形式 類型 追蹤數 發文時間 Sep 2025 Su Mo Tu We Th Fr Sa 31 1 2 3 4 5 6 7 8 9 10 11 12 13…" at bounding box center [220, 82] width 347 height 59
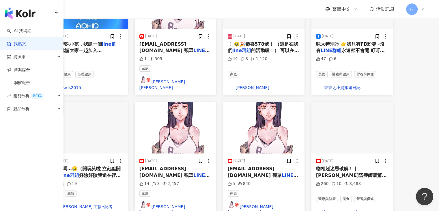
scroll to position [344, 0]
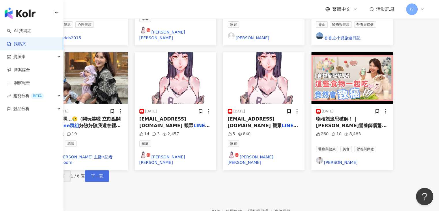
click at [103, 174] on span "下一頁" at bounding box center [97, 176] width 12 height 5
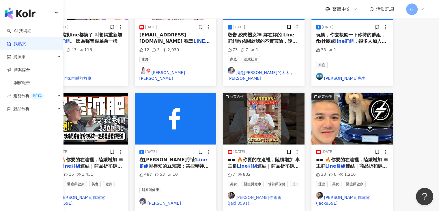
scroll to position [204, 0]
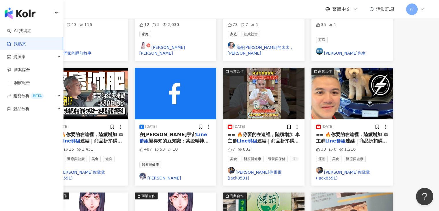
drag, startPoint x: 305, startPoint y: 83, endPoint x: 293, endPoint y: 86, distance: 12.4
click at [293, 138] on span "連結｜商品折扣碼｜配件團購｜" at bounding box center [263, 144] width 71 height 12
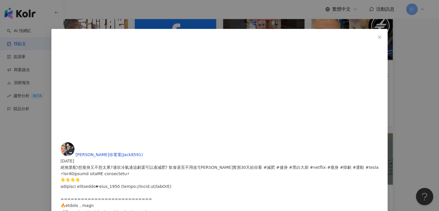
scroll to position [348, 0]
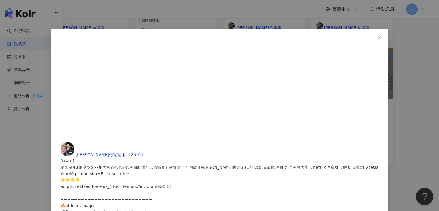
click at [283, 14] on div "傑克你電電(Jack8591) 2024/10/10 絕無業配!想瘦身又不想太累?邊吹冷氣邊追劇還可以邊減肥? 飲食甚至不用改?傑克實測30天給你看 #減肥 …" at bounding box center [219, 105] width 439 height 211
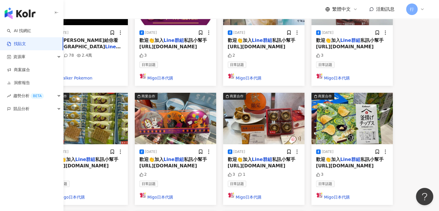
scroll to position [344, 0]
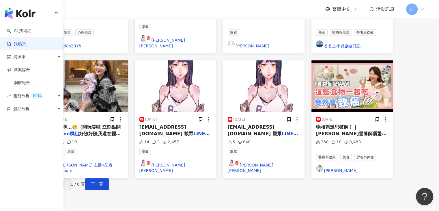
scroll to position [344, 0]
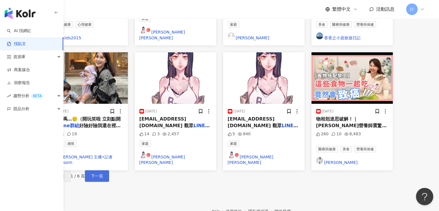
click at [103, 174] on span "下一頁" at bounding box center [97, 176] width 12 height 5
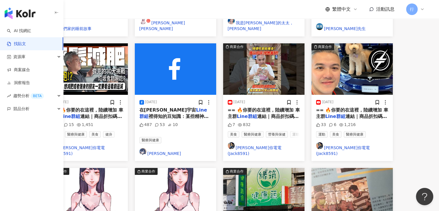
scroll to position [315, 0]
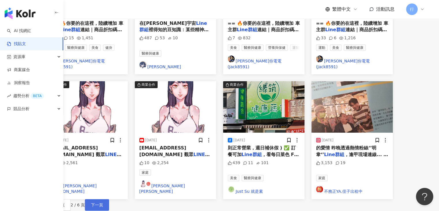
click at [103, 203] on span "下一頁" at bounding box center [97, 205] width 12 height 5
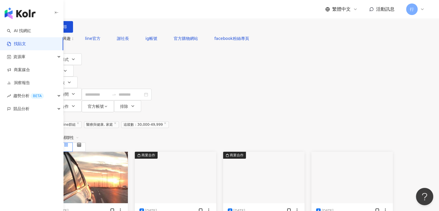
scroll to position [58, 0]
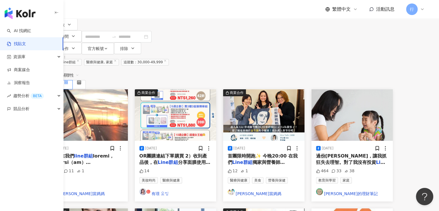
drag, startPoint x: 282, startPoint y: 108, endPoint x: 278, endPoint y: 108, distance: 3.8
click at [278, 153] on span "首團限時開跑✨ 今晚20:00 在我們" at bounding box center [263, 159] width 70 height 12
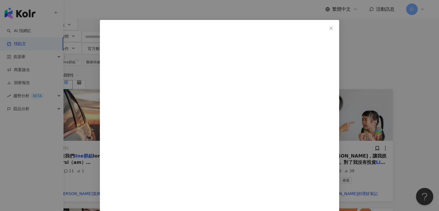
scroll to position [17, 0]
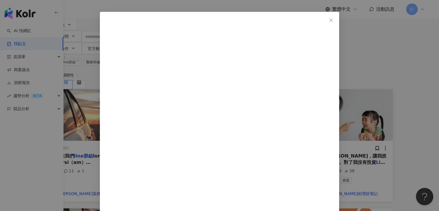
click at [357, 26] on div "OT 莉莉當媽媽 2025/4/18 12 1 查看原始貼文" at bounding box center [219, 105] width 439 height 211
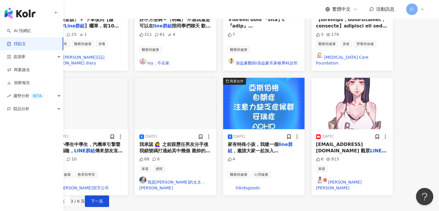
scroll to position [344, 0]
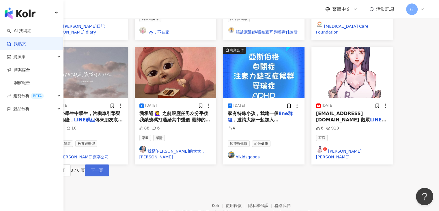
click at [103, 168] on span "下一頁" at bounding box center [97, 170] width 12 height 5
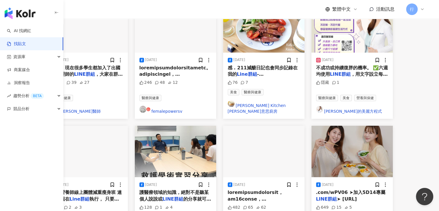
scroll to position [318, 0]
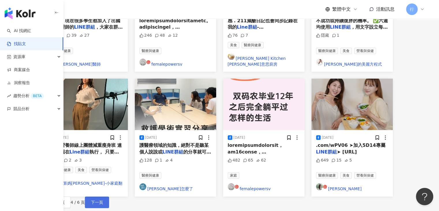
click at [103, 200] on span "下一頁" at bounding box center [97, 202] width 12 height 5
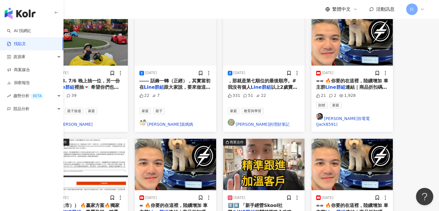
scroll to position [260, 0]
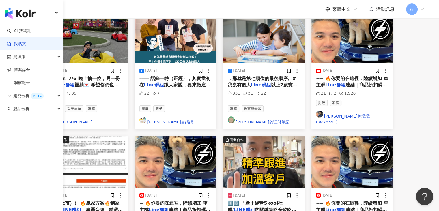
click at [283, 200] on span "1️⃣6️⃣ 「新手經營Skool社群/" at bounding box center [255, 206] width 55 height 12
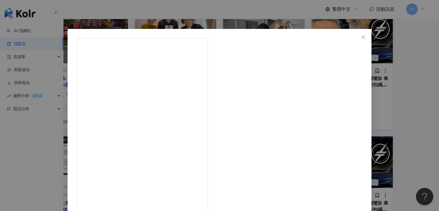
scroll to position [607, 0]
click at [353, 181] on div "陳柏維 Allen 2025/3/22 1,132 213 2.5萬 查看原始貼文" at bounding box center [219, 105] width 439 height 211
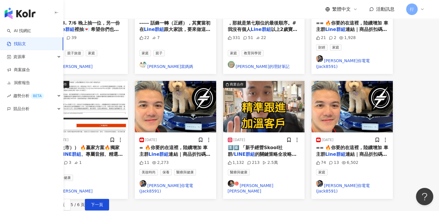
scroll to position [318, 0]
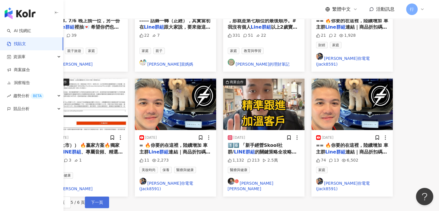
click at [103, 200] on span "下一頁" at bounding box center [97, 202] width 12 height 5
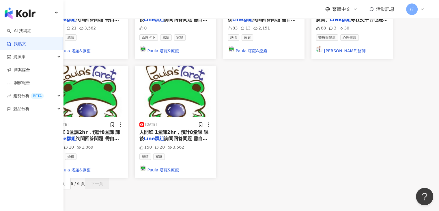
scroll to position [0, 0]
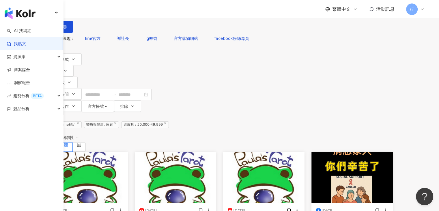
click at [119, 121] on span "醫療與健康, 家庭" at bounding box center [101, 124] width 35 height 7
click at [117, 122] on icon at bounding box center [115, 123] width 3 height 3
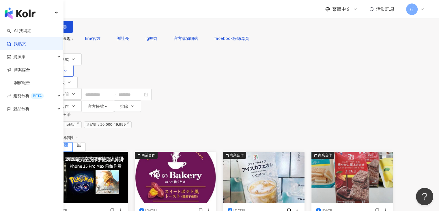
click at [74, 65] on button "類型" at bounding box center [60, 71] width 27 height 12
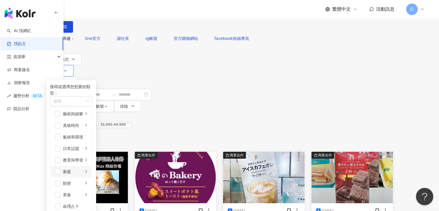
click at [83, 169] on div "家庭" at bounding box center [73, 171] width 20 height 6
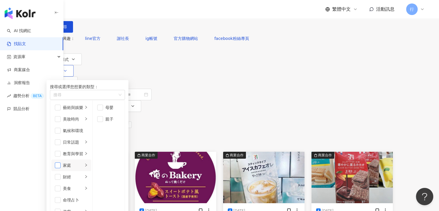
click at [61, 168] on span "button" at bounding box center [58, 165] width 6 height 6
click at [301, 112] on div "共 1,000+ 筆 條件 ： 關鍵字：line群組 追蹤數：30,000-49,999 重置 排序： 關聯性" at bounding box center [220, 132] width 347 height 40
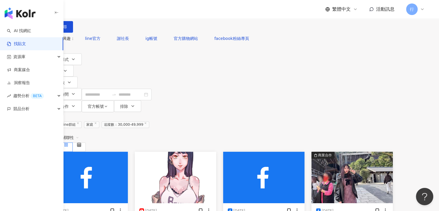
click at [79, 133] on span "關聯性" at bounding box center [70, 137] width 17 height 9
click at [392, 119] on div "觀看數" at bounding box center [390, 119] width 16 height 6
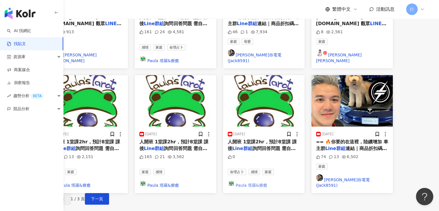
scroll to position [344, 0]
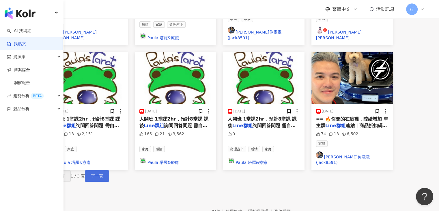
click at [109, 170] on button "下一頁" at bounding box center [97, 176] width 24 height 12
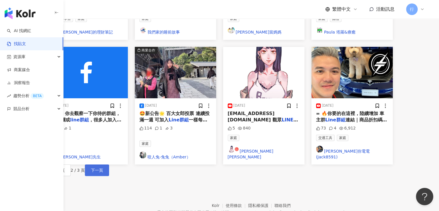
click at [109, 164] on button "下一頁" at bounding box center [97, 170] width 24 height 12
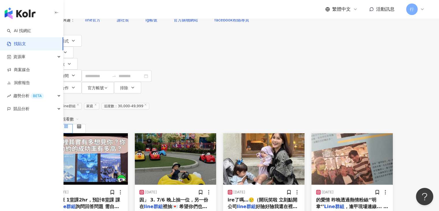
scroll to position [0, 0]
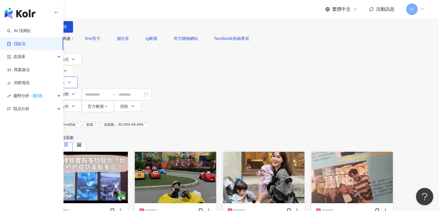
click at [72, 80] on icon "button" at bounding box center [69, 82] width 5 height 5
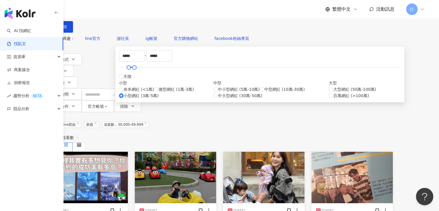
click at [137, 112] on div "共 35 筆 條件 ： 關鍵字：line群組 家庭 追蹤數：30,000-49,999 重置 排序： 觀看數" at bounding box center [220, 132] width 347 height 40
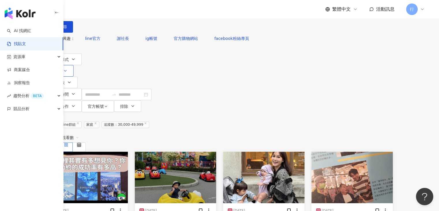
click at [74, 68] on button "類型" at bounding box center [60, 71] width 27 height 12
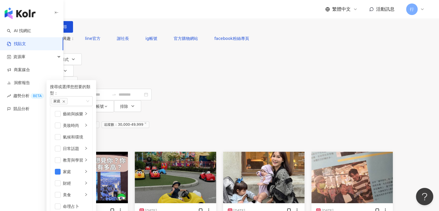
click at [136, 12] on input "******" at bounding box center [110, 6] width 53 height 12
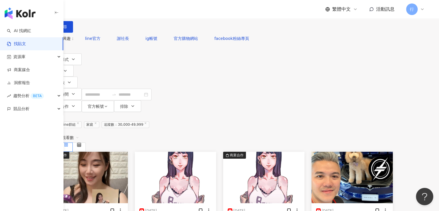
click at [99, 121] on span "家庭" at bounding box center [91, 124] width 15 height 7
click at [97, 123] on span at bounding box center [95, 124] width 3 height 3
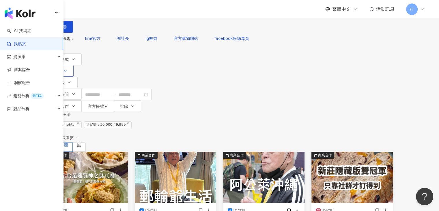
click at [74, 65] on button "類型" at bounding box center [60, 71] width 27 height 12
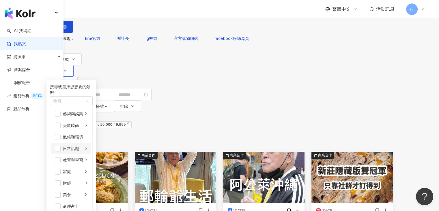
click at [83, 151] on div "日常話題" at bounding box center [73, 148] width 20 height 6
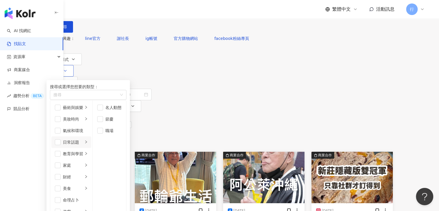
click at [83, 145] on div "日常話題" at bounding box center [73, 142] width 20 height 6
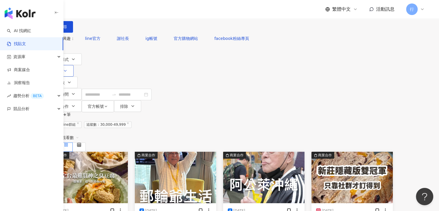
click at [61, 69] on span "類型" at bounding box center [57, 71] width 8 height 5
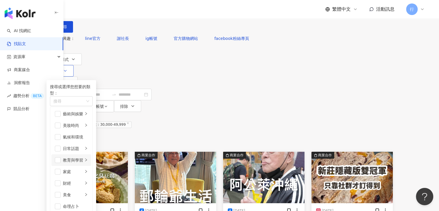
scroll to position [58, 0]
click at [61, 192] on span "button" at bounding box center [58, 195] width 6 height 6
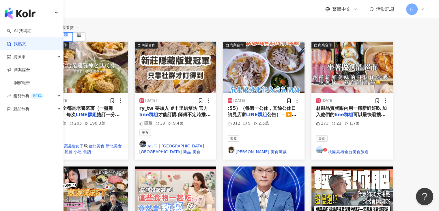
scroll to position [144, 0]
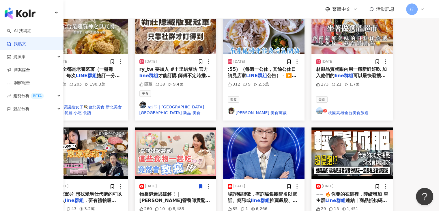
drag, startPoint x: 148, startPoint y: 142, endPoint x: 126, endPoint y: 140, distance: 22.0
click at [122, 191] on span "上一支影片 想找愛馬仕代購的可以去加入" at bounding box center [86, 197] width 71 height 12
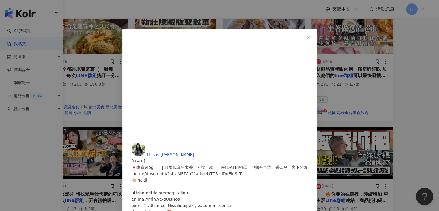
click at [315, 37] on span "Close" at bounding box center [309, 37] width 12 height 5
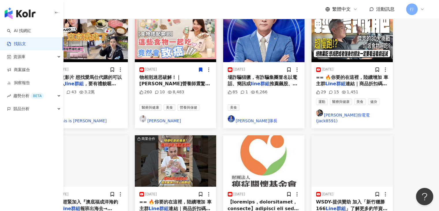
scroll to position [289, 0]
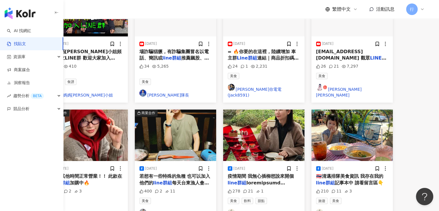
scroll to position [282, 0]
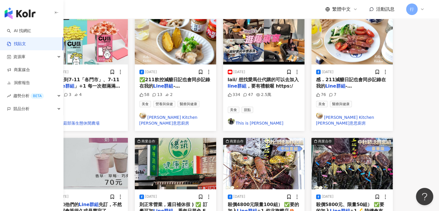
scroll to position [286, 0]
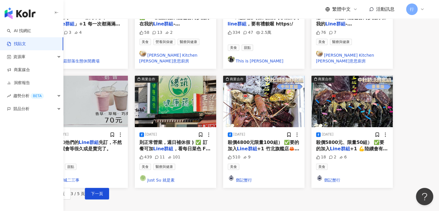
scroll to position [171, 0]
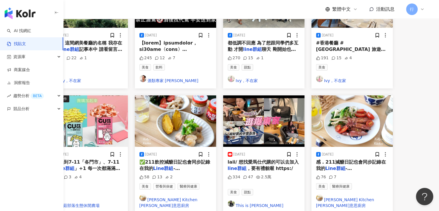
drag, startPoint x: 306, startPoint y: 112, endPoint x: 314, endPoint y: 140, distance: 28.6
click at [300, 189] on div "美食 甜點" at bounding box center [264, 192] width 72 height 6
click at [293, 166] on span "，要有禮貌喔 https:/" at bounding box center [270, 168] width 47 height 5
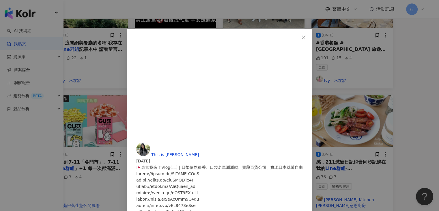
scroll to position [347, 0]
click at [297, 12] on div "This is Stella 2025/4/8 🇯🇵東京我來了Vlog(上) | 日幣依然很香、口袋名單涮涮鍋、寶藏百貨公司、實現日本草莓自由 334 47 …" at bounding box center [219, 105] width 439 height 211
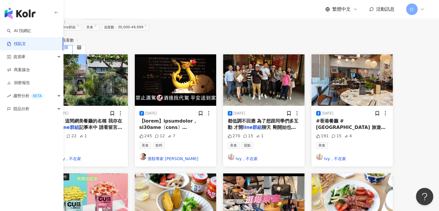
scroll to position [0, 0]
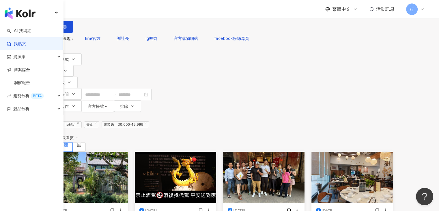
click at [136, 12] on input "******" at bounding box center [110, 6] width 53 height 12
type input "*****"
click at [73, 32] on button "搜尋" at bounding box center [60, 27] width 27 height 12
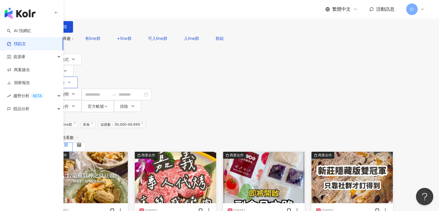
click at [65, 80] on span "追蹤數" at bounding box center [59, 82] width 12 height 5
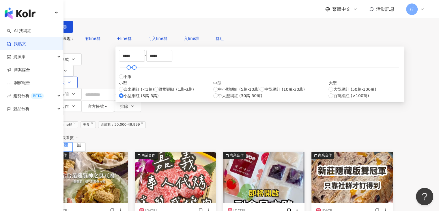
click at [65, 80] on span "追蹤數" at bounding box center [59, 82] width 12 height 5
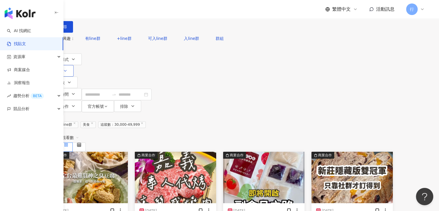
click at [74, 65] on button "類型" at bounding box center [60, 71] width 27 height 12
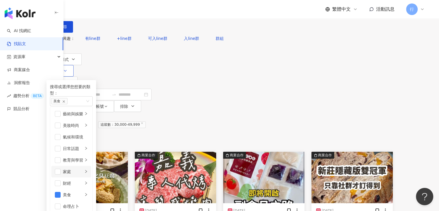
scroll to position [29, 0]
click at [83, 168] on div "家庭" at bounding box center [73, 171] width 20 height 6
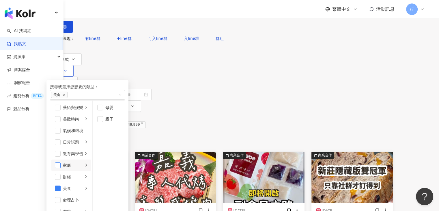
click at [61, 162] on span "button" at bounding box center [58, 165] width 6 height 6
click at [91, 183] on li "美食" at bounding box center [71, 189] width 40 height 12
click at [61, 185] on span "button" at bounding box center [58, 188] width 6 height 6
click at [277, 112] on div "共 484 筆 條件 ： 關鍵字：line群 美食 追蹤數：30,000-49,999 重置 排序： 觀看數" at bounding box center [220, 132] width 347 height 40
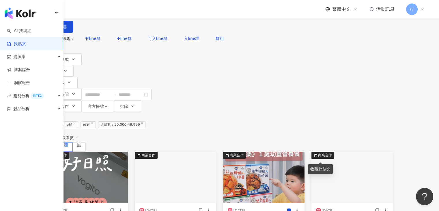
scroll to position [58, 0]
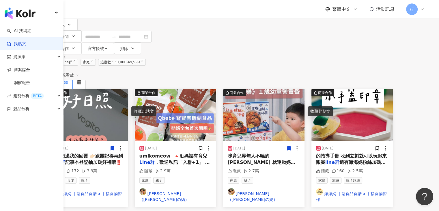
drag, startPoint x: 214, startPoint y: 115, endPoint x: 211, endPoint y: 117, distance: 3.9
click at [210, 159] on span "，歡迎私訊「入群+1」 #有" at bounding box center [175, 165] width 70 height 12
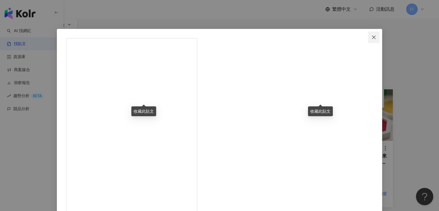
click at [372, 35] on icon "close" at bounding box center [374, 37] width 5 height 5
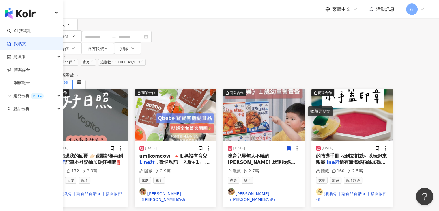
click at [111, 159] on span "記事本登記抽加碼好禮唷‼️" at bounding box center [93, 161] width 57 height 5
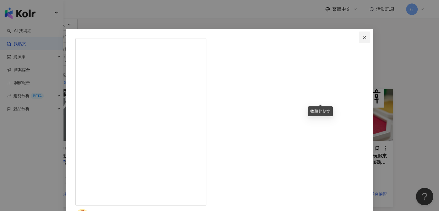
click at [363, 36] on icon "close" at bounding box center [364, 36] width 3 height 3
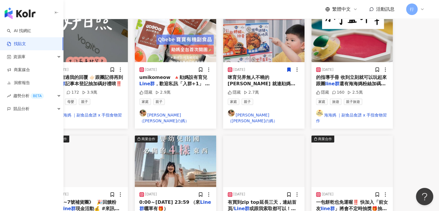
scroll to position [173, 0]
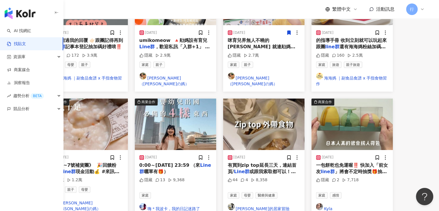
drag, startPoint x: 211, startPoint y: 109, endPoint x: 177, endPoint y: 114, distance: 33.9
drag, startPoint x: 177, startPoint y: 114, endPoint x: 177, endPoint y: 118, distance: 4.1
click at [168, 169] on span "曬單有🎁）" at bounding box center [156, 171] width 24 height 5
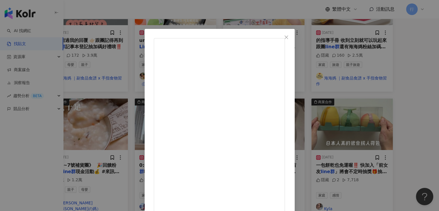
click at [289, 37] on icon "close" at bounding box center [286, 37] width 5 height 5
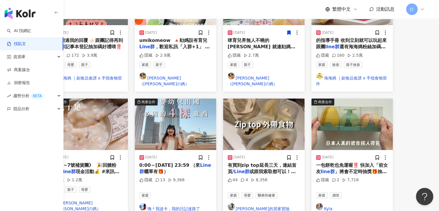
click at [285, 169] on span "或跟我索取都可以！ #Joj" at bounding box center [262, 175] width 68 height 12
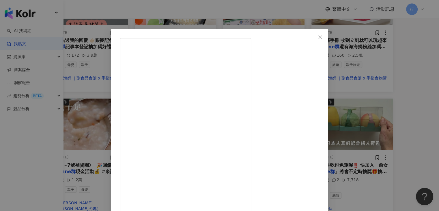
click at [323, 37] on icon "close" at bounding box center [320, 37] width 5 height 5
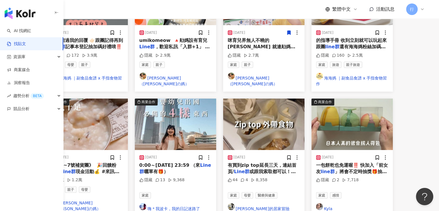
click at [335, 169] on mark "line群" at bounding box center [328, 171] width 14 height 5
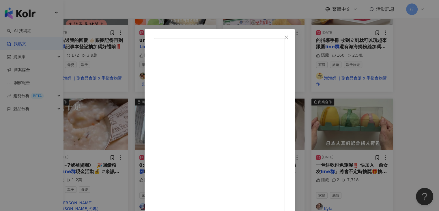
click at [289, 35] on icon "close" at bounding box center [286, 37] width 5 height 5
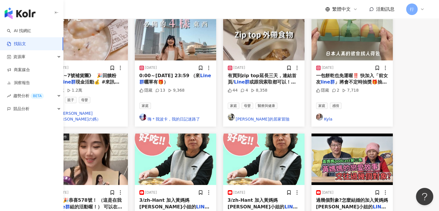
scroll to position [289, 0]
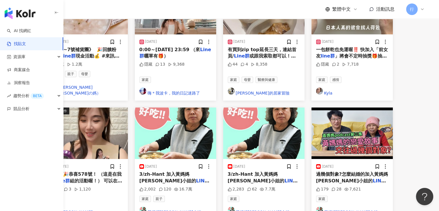
click at [186, 178] on mark "LINE群" at bounding box center [175, 184] width 70 height 12
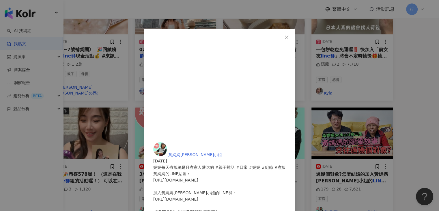
click at [222, 152] on span "黃媽媽陳小姐" at bounding box center [195, 154] width 54 height 5
click at [289, 37] on icon "close" at bounding box center [287, 37] width 5 height 5
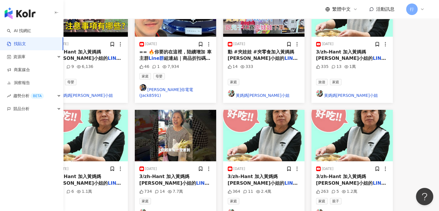
scroll to position [318, 0]
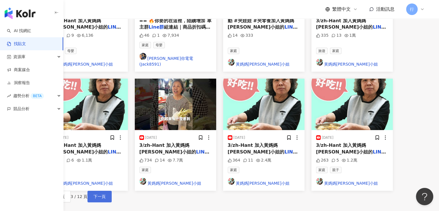
click at [106, 194] on span "下一頁" at bounding box center [100, 196] width 12 height 5
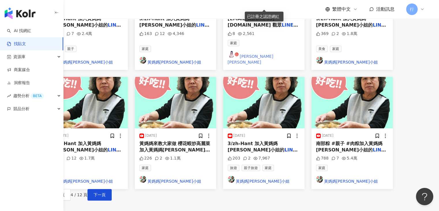
scroll to position [344, 0]
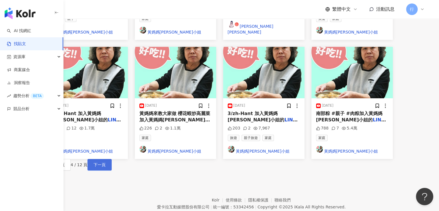
click at [106, 162] on span "下一頁" at bounding box center [100, 164] width 12 height 5
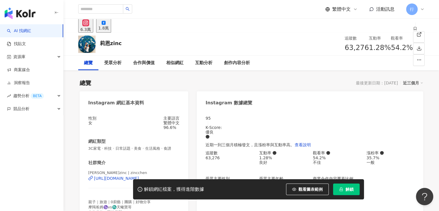
scroll to position [116, 0]
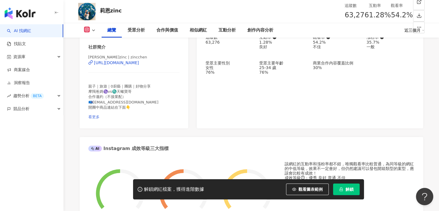
click at [100, 116] on span "看更多" at bounding box center [93, 117] width 11 height 4
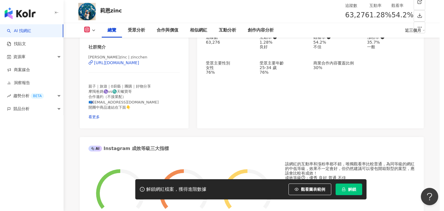
click at [169, 118] on span "親子｜旅遊｜0廚藝｜團購｜好物分享 摩羯爸媽♑️vs♏️天蠍寶哥 合作邀約（不接業配） 📪dunhill1228@gmail.com 開團中商品連結在下面👇" at bounding box center [194, 110] width 76 height 30
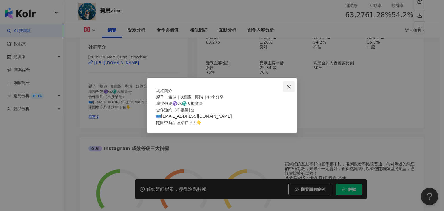
click at [289, 84] on icon "close" at bounding box center [288, 86] width 5 height 5
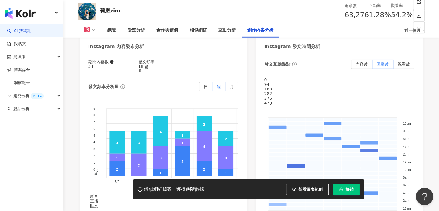
scroll to position [1846, 0]
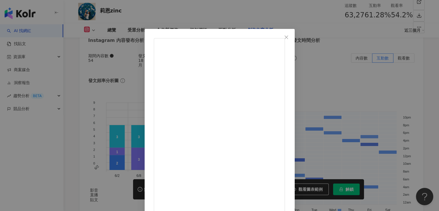
click at [292, 38] on span "Close" at bounding box center [287, 37] width 12 height 5
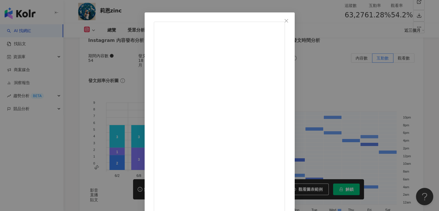
scroll to position [0, 0]
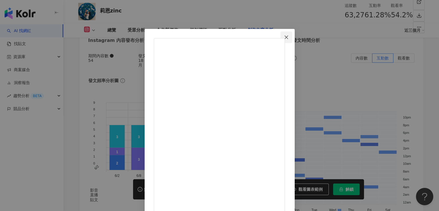
click at [288, 36] on icon "close" at bounding box center [286, 36] width 3 height 3
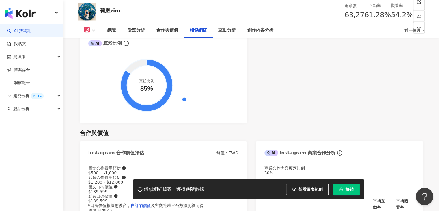
scroll to position [951, 0]
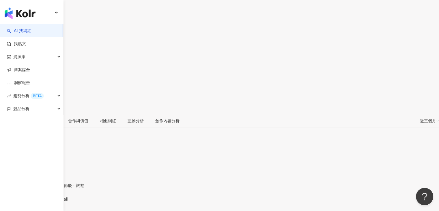
scroll to position [126, 0]
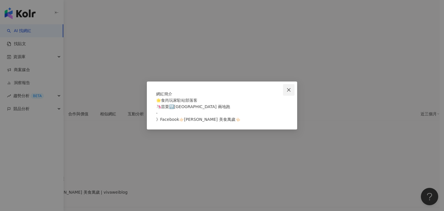
click at [287, 88] on icon "close" at bounding box center [288, 90] width 5 height 5
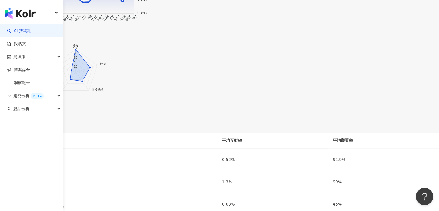
scroll to position [83, 0]
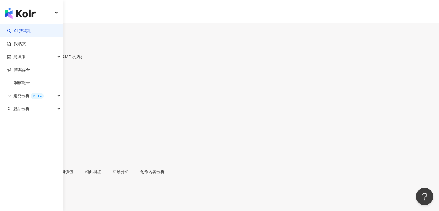
drag, startPoint x: 115, startPoint y: 41, endPoint x: 98, endPoint y: 42, distance: 16.5
click at [98, 42] on div "[PERSON_NAME] （[PERSON_NAME]の媽） kumikomeow 追蹤數 35,757 互動率 1.39% 觀看率 53.2%" at bounding box center [219, 100] width 439 height 127
copy div "[PERSON_NAME]"
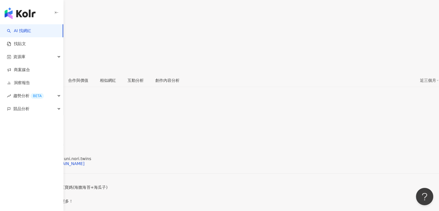
click at [175, 185] on div "不是專家！只是想陪你多撐一下的三寶媽(海膽海苔+海瓜子) 分享簡單不翻車的副食品食譜 還有午後不崩潰的陪玩點子 ▼ 育兒好物團都在這～精選限動看更多！" at bounding box center [219, 194] width 439 height 18
click at [12, 208] on span "看更多" at bounding box center [6, 210] width 12 height 5
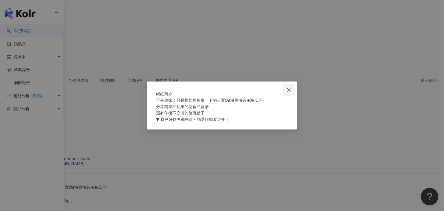
click at [286, 88] on span "Close" at bounding box center [289, 90] width 12 height 5
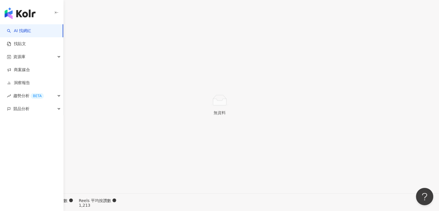
scroll to position [68, 0]
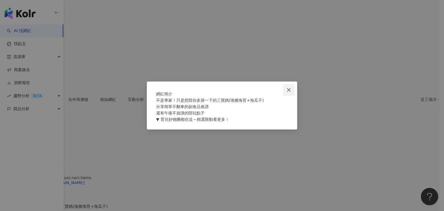
click at [288, 88] on icon "close" at bounding box center [288, 90] width 5 height 5
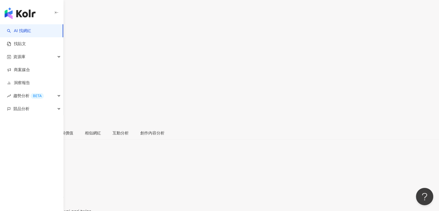
scroll to position [0, 0]
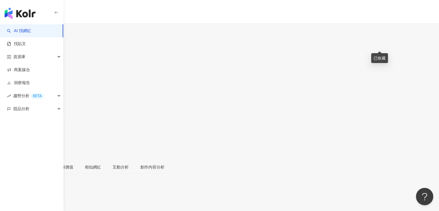
click at [4, 120] on icon at bounding box center [2, 122] width 4 height 4
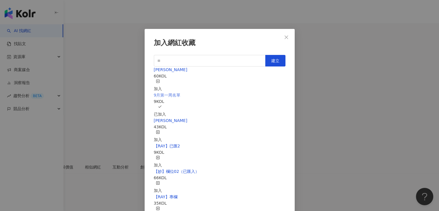
click at [181, 97] on span "9月第一周名單" at bounding box center [167, 95] width 27 height 5
click at [113, 109] on div "加入網紅收藏 建立 EMMA 60 KOL 加入 9月第一周名單 9 KOL 已加入 nina 43 KOL 加入 【RAY】已匯2 9 KOL 加入 【妙】…" at bounding box center [219, 105] width 439 height 211
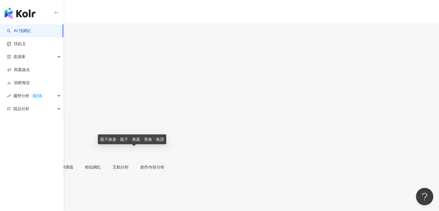
scroll to position [29, 0]
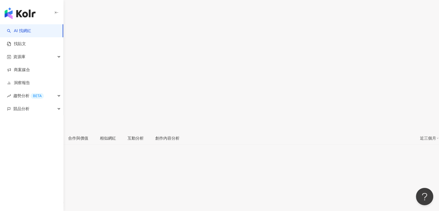
drag, startPoint x: 101, startPoint y: 16, endPoint x: 136, endPoint y: 18, distance: 34.4
click at [136, 18] on div "uni.nori.twins 追蹤數 39,585 互動率 0.82% 觀看率 101%" at bounding box center [219, 69] width 439 height 123
copy div "uni.nori.twins"
click at [271, 8] on div "uni.nori.twins 追蹤數 39,585 互動率 0.82% 觀看率 101%" at bounding box center [219, 69] width 439 height 123
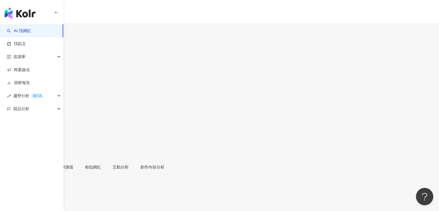
click at [45, 31] on input "search" at bounding box center [22, 35] width 45 height 9
paste input "******"
click at [45, 31] on input "******" at bounding box center [22, 35] width 45 height 9
click at [52, 34] on icon "loading" at bounding box center [49, 36] width 5 height 5
drag, startPoint x: 185, startPoint y: 21, endPoint x: 171, endPoint y: 27, distance: 14.3
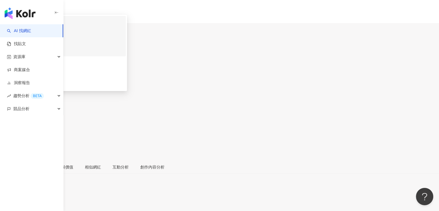
click at [33, 49] on span "找相似" at bounding box center [27, 51] width 12 height 5
type input "******"
click at [222, 41] on div "uni.nori.twins 追蹤數 39,585 互動率 0.82% 觀看率 101%" at bounding box center [219, 98] width 439 height 123
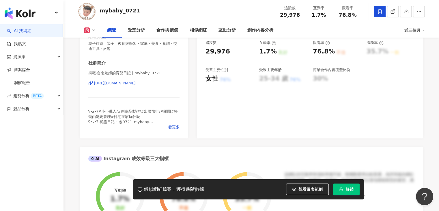
scroll to position [116, 0]
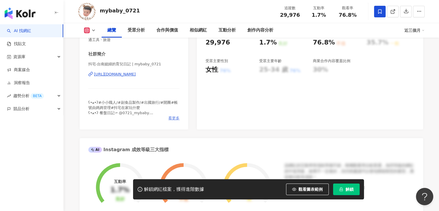
click at [173, 117] on span "看更多" at bounding box center [173, 118] width 11 height 5
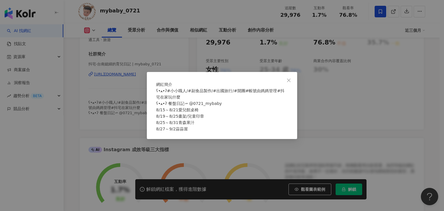
click at [286, 75] on button "Close" at bounding box center [289, 81] width 12 height 12
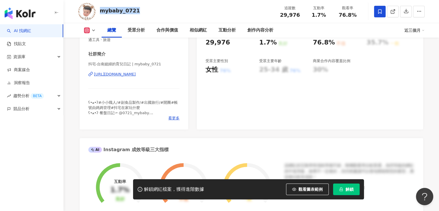
drag, startPoint x: 142, startPoint y: 10, endPoint x: 102, endPoint y: 10, distance: 39.9
click at [102, 10] on div "mybaby_0721 追蹤數 29,976 互動率 1.7% 觀看率 76.8%" at bounding box center [252, 11] width 370 height 23
copy div "mybaby_0721"
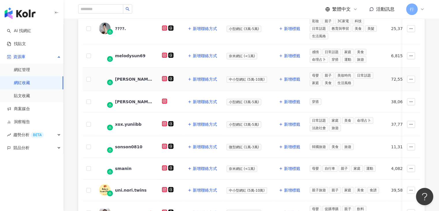
scroll to position [144, 0]
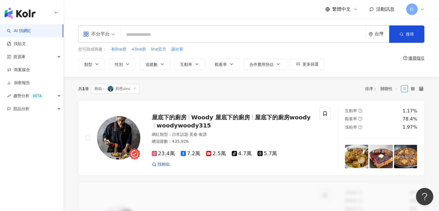
click at [247, 34] on input "search" at bounding box center [243, 34] width 241 height 11
type input "******"
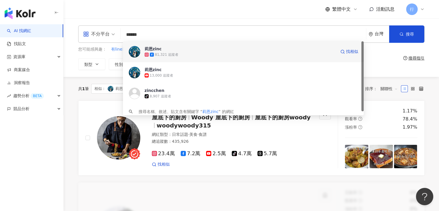
click at [161, 51] on span "莉恩zinc" at bounding box center [241, 49] width 192 height 6
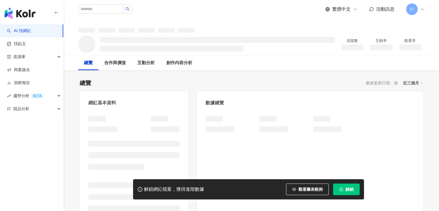
scroll to position [87, 0]
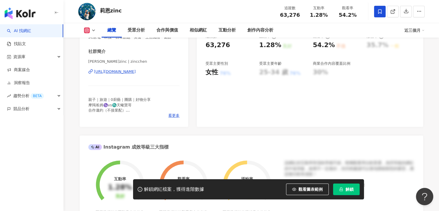
scroll to position [116, 0]
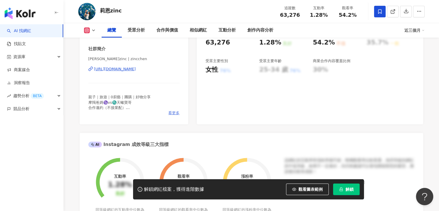
click at [171, 116] on span "看更多" at bounding box center [173, 112] width 11 height 5
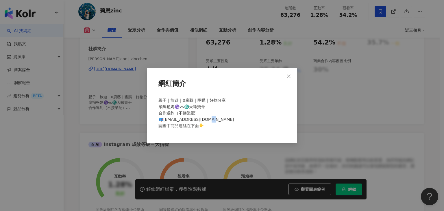
drag, startPoint x: 217, startPoint y: 118, endPoint x: 204, endPoint y: 118, distance: 12.4
click at [204, 118] on div "親子｜旅遊｜0廚藝｜團購｜好物分享 摩羯爸媽♑️vs♏️天蠍寶哥 合作邀約（不接業配） 📪dunhill1228@gmail.com 開團中商品連結在下面👇" at bounding box center [222, 115] width 132 height 41
click at [155, 60] on div "網紅簡介 親子｜旅遊｜0廚藝｜團購｜好物分享 摩羯爸媽♑️vs♏️天蠍寶哥 合作邀約（不接業配） 📪dunhill1228@gmail.com 開團中商品連結…" at bounding box center [222, 105] width 444 height 211
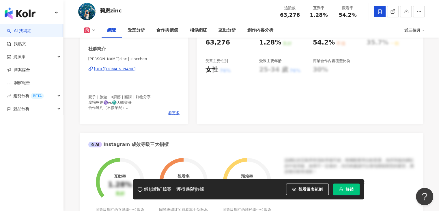
scroll to position [0, 0]
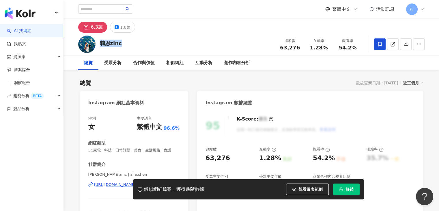
drag, startPoint x: 129, startPoint y: 44, endPoint x: 101, endPoint y: 44, distance: 28.9
click at [101, 44] on div "莉恩zinc 追蹤數 63,276 互動率 1.28% 觀看率 54.2%" at bounding box center [252, 44] width 370 height 23
copy div "莉恩zinc"
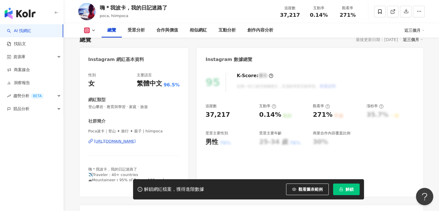
scroll to position [87, 0]
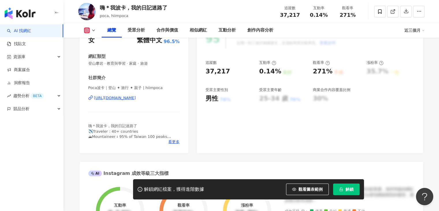
click at [170, 145] on div "性別 女 主要語言 繁體中文 96.5% 網紅類型 登山攀岩 · 教育與學習 · 家庭 · 旅遊 社群簡介 Poca波卡｜登山 ✦ 旅行 ✦ 親子 | hii…" at bounding box center [134, 88] width 109 height 130
click at [171, 142] on span "看更多" at bounding box center [173, 141] width 11 height 5
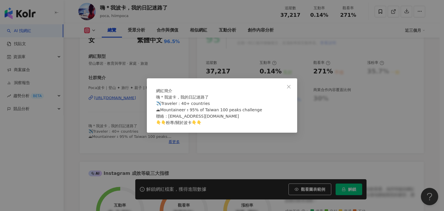
click at [147, 115] on div "網紅簡介 嗨＊我波卡，我的日記迷路了 ✈️Traveler：40+ countries ⛰Mountaineer：95% of Taiwan 100 peak…" at bounding box center [222, 105] width 150 height 54
click at [289, 85] on icon "close" at bounding box center [288, 86] width 3 height 3
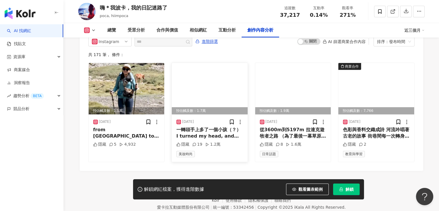
scroll to position [1777, 0]
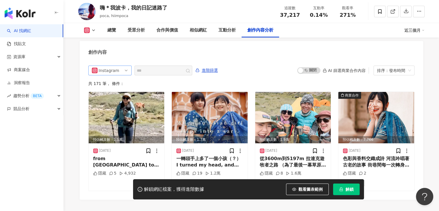
click at [125, 66] on span "Instagram" at bounding box center [110, 70] width 36 height 9
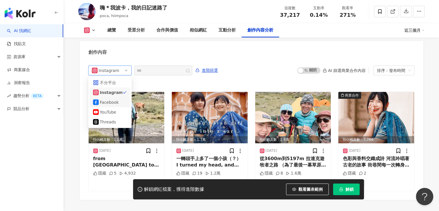
click at [113, 99] on div "Facebook" at bounding box center [109, 102] width 19 height 6
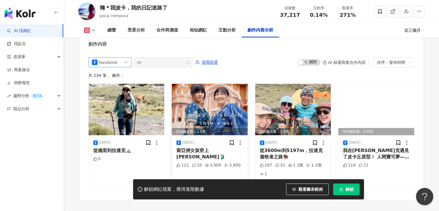
scroll to position [1756, 0]
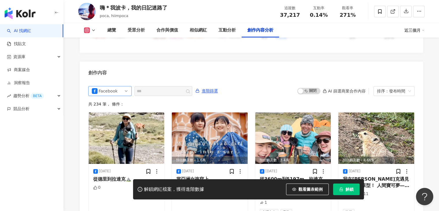
click at [121, 86] on span "Facebook" at bounding box center [110, 90] width 36 height 9
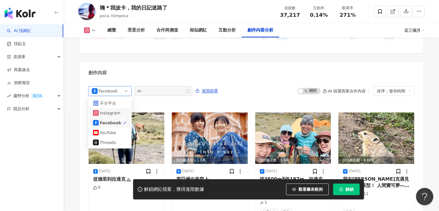
click at [114, 110] on div "Instagram" at bounding box center [109, 113] width 19 height 6
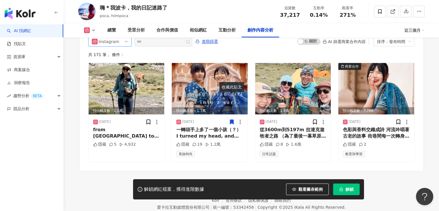
scroll to position [20, 0]
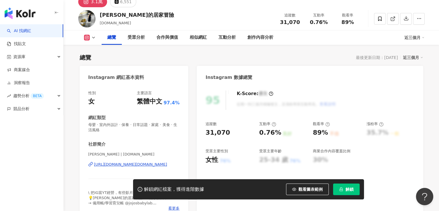
scroll to position [116, 0]
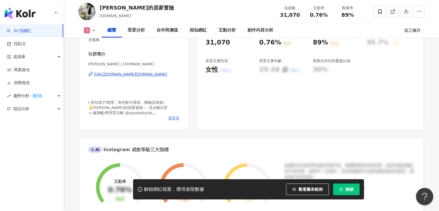
click at [172, 119] on span "看更多" at bounding box center [173, 118] width 11 height 5
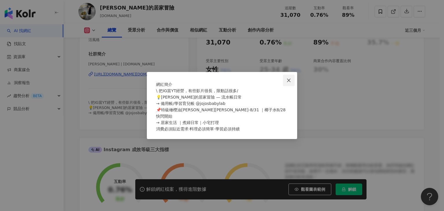
click at [291, 78] on span "Close" at bounding box center [289, 80] width 12 height 5
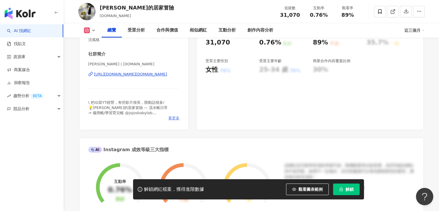
click at [170, 116] on span "看更多" at bounding box center [173, 118] width 11 height 5
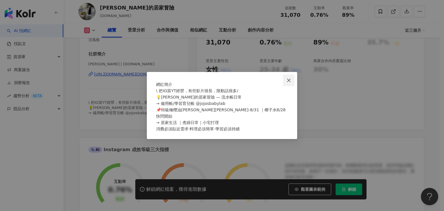
click at [291, 78] on span "Close" at bounding box center [289, 80] width 12 height 5
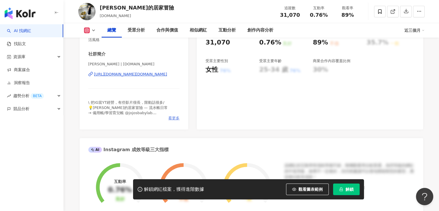
click at [175, 116] on span "看更多" at bounding box center [173, 118] width 11 height 5
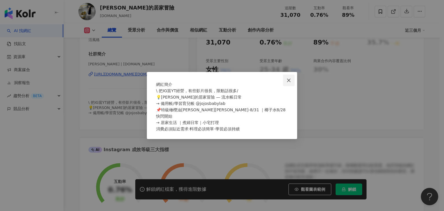
click at [290, 78] on icon "close" at bounding box center [288, 80] width 5 height 5
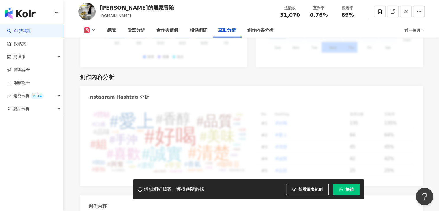
scroll to position [1769, 0]
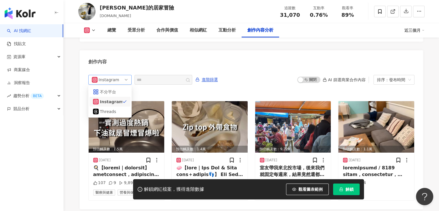
click at [130, 77] on div "Instagram all ig threads 不分平台 Instagram Threads" at bounding box center [109, 80] width 43 height 10
click at [123, 76] on span "Instagram" at bounding box center [110, 79] width 36 height 9
click at [144, 63] on div "創作內容" at bounding box center [252, 59] width 344 height 19
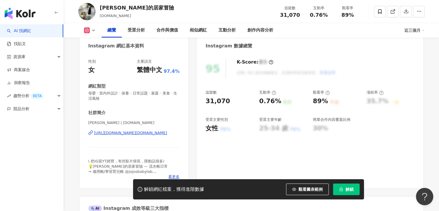
scroll to position [93, 0]
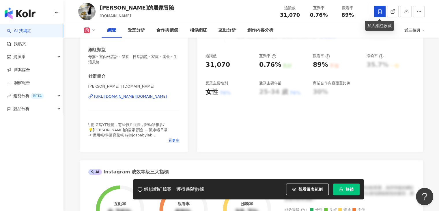
click at [383, 12] on span at bounding box center [380, 12] width 12 height 12
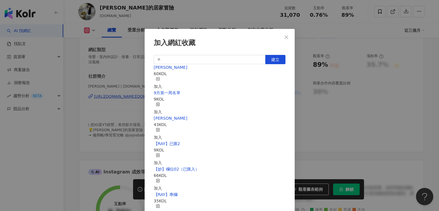
scroll to position [29, 0]
click at [162, 153] on div "加入" at bounding box center [158, 159] width 8 height 13
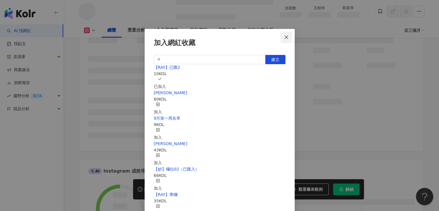
click at [287, 37] on icon "close" at bounding box center [286, 37] width 5 height 5
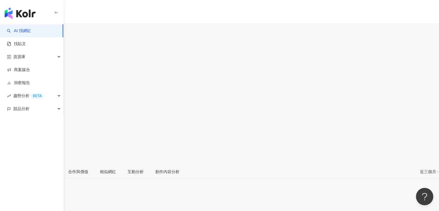
scroll to position [87, 0]
click at [12, 211] on span "看更多" at bounding box center [6, 214] width 12 height 5
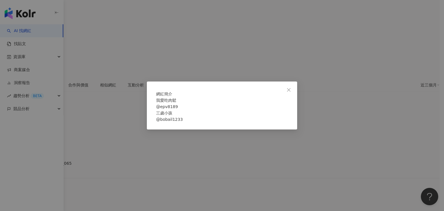
click at [145, 114] on div "網紅簡介 我愛吃肉鬆 @epv8189 三歲小孩 @bobail1233" at bounding box center [222, 105] width 444 height 211
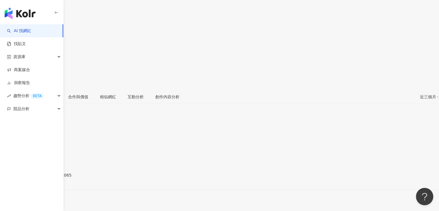
scroll to position [111, 0]
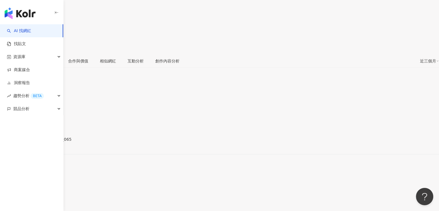
click at [12, 188] on span "看更多" at bounding box center [6, 190] width 12 height 5
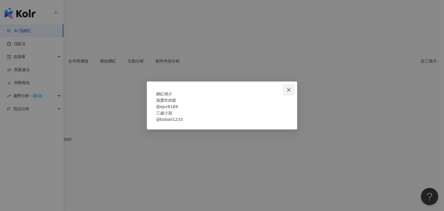
click at [288, 88] on icon "close" at bounding box center [288, 89] width 3 height 3
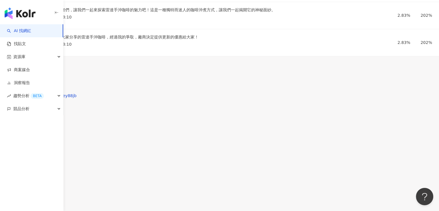
scroll to position [1785, 0]
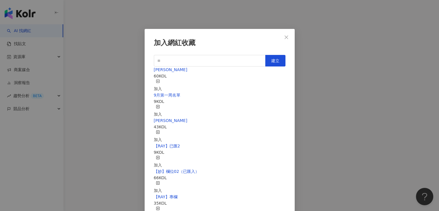
click at [162, 155] on div "加入" at bounding box center [158, 161] width 8 height 13
click at [285, 38] on icon "close" at bounding box center [286, 37] width 5 height 5
click at [287, 37] on div "加入網紅收藏 建立 【RAY】已匯2 11 KOL 已加入 EMMA 60 KOL 加入 9月第一周名單 9 KOL 加入 nina 43 KOL 加入 【妙…" at bounding box center [219, 105] width 439 height 211
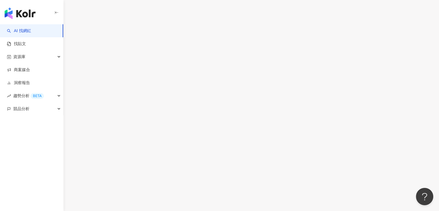
drag, startPoint x: 119, startPoint y: 10, endPoint x: 100, endPoint y: 8, distance: 19.5
copy div "Kyla"
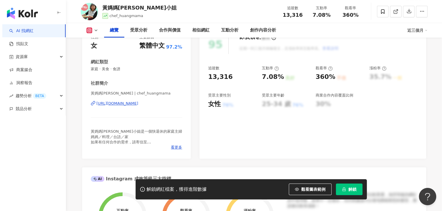
scroll to position [116, 0]
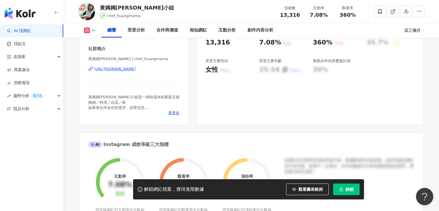
click at [177, 109] on div "黃媽媽[PERSON_NAME]小姐是一個快退休的家庭主婦 媽媽／料理／台語／家 如果有任何合作的需求，請寄信至 [EMAIL_ADDRESS][DOMAIN…" at bounding box center [134, 102] width 92 height 16
click at [174, 110] on span "看更多" at bounding box center [173, 112] width 11 height 5
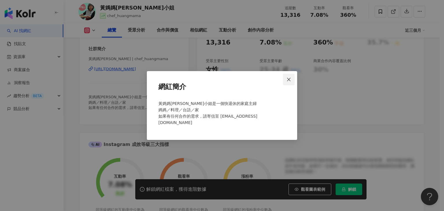
click at [287, 78] on icon "close" at bounding box center [288, 79] width 5 height 5
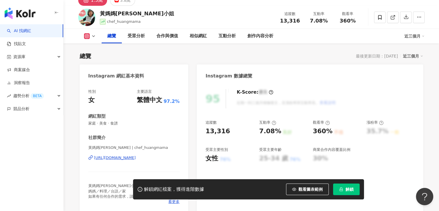
scroll to position [58, 0]
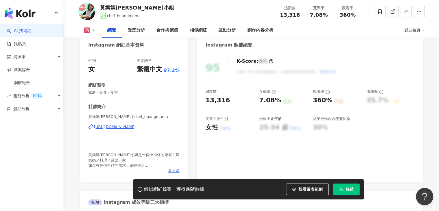
click at [176, 170] on span "看更多" at bounding box center [173, 170] width 11 height 5
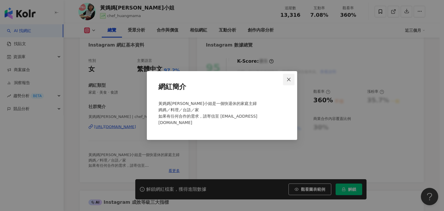
click at [291, 80] on span "Close" at bounding box center [289, 79] width 12 height 5
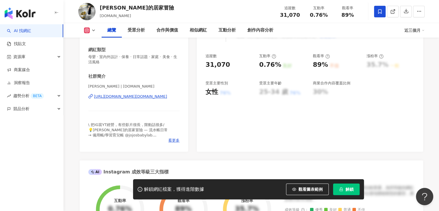
click at [219, 10] on div "[PERSON_NAME]的居家冒險 [DOMAIN_NAME] 追蹤數 31,070 互動率 0.76% 觀看率 89%" at bounding box center [252, 11] width 370 height 23
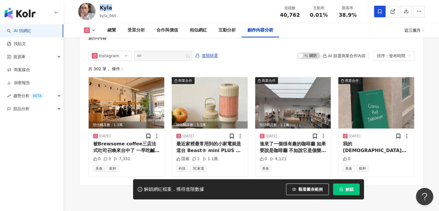
scroll to position [1779, 0]
